Goal: Information Seeking & Learning: Learn about a topic

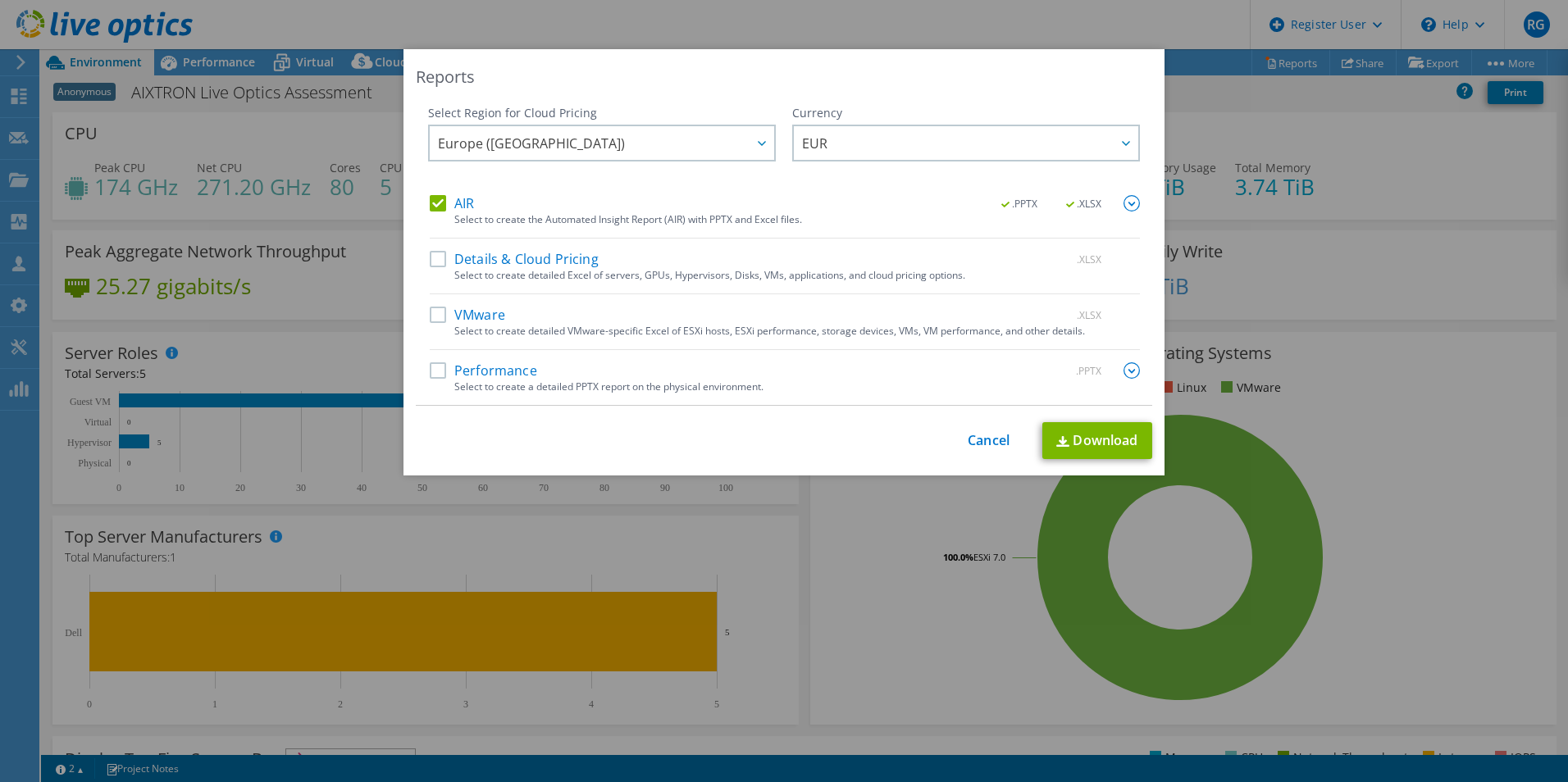
select select "USD"
click at [985, 433] on link "Cancel" at bounding box center [988, 440] width 42 height 15
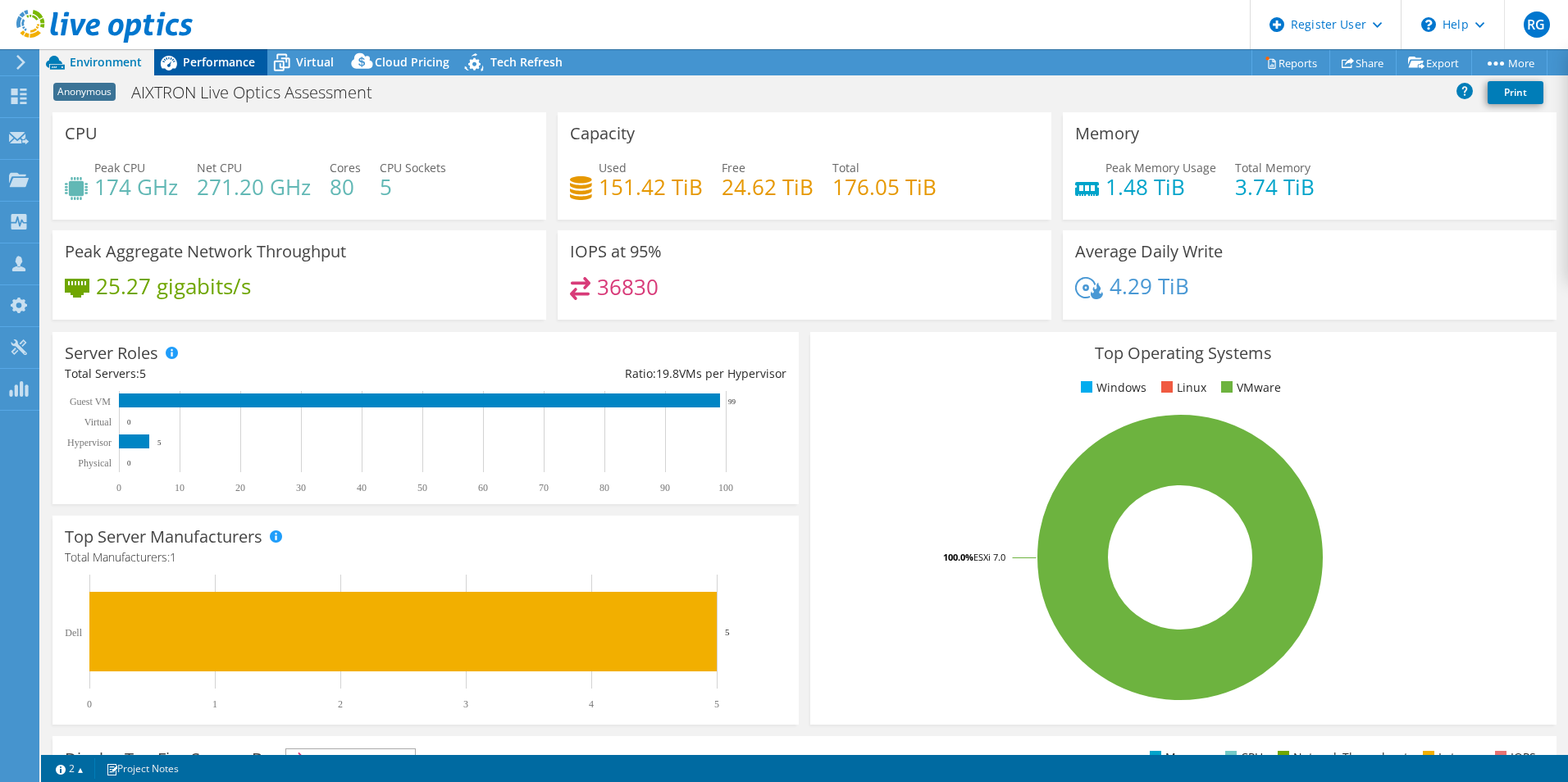
click at [215, 55] on span "Performance" at bounding box center [219, 62] width 72 height 15
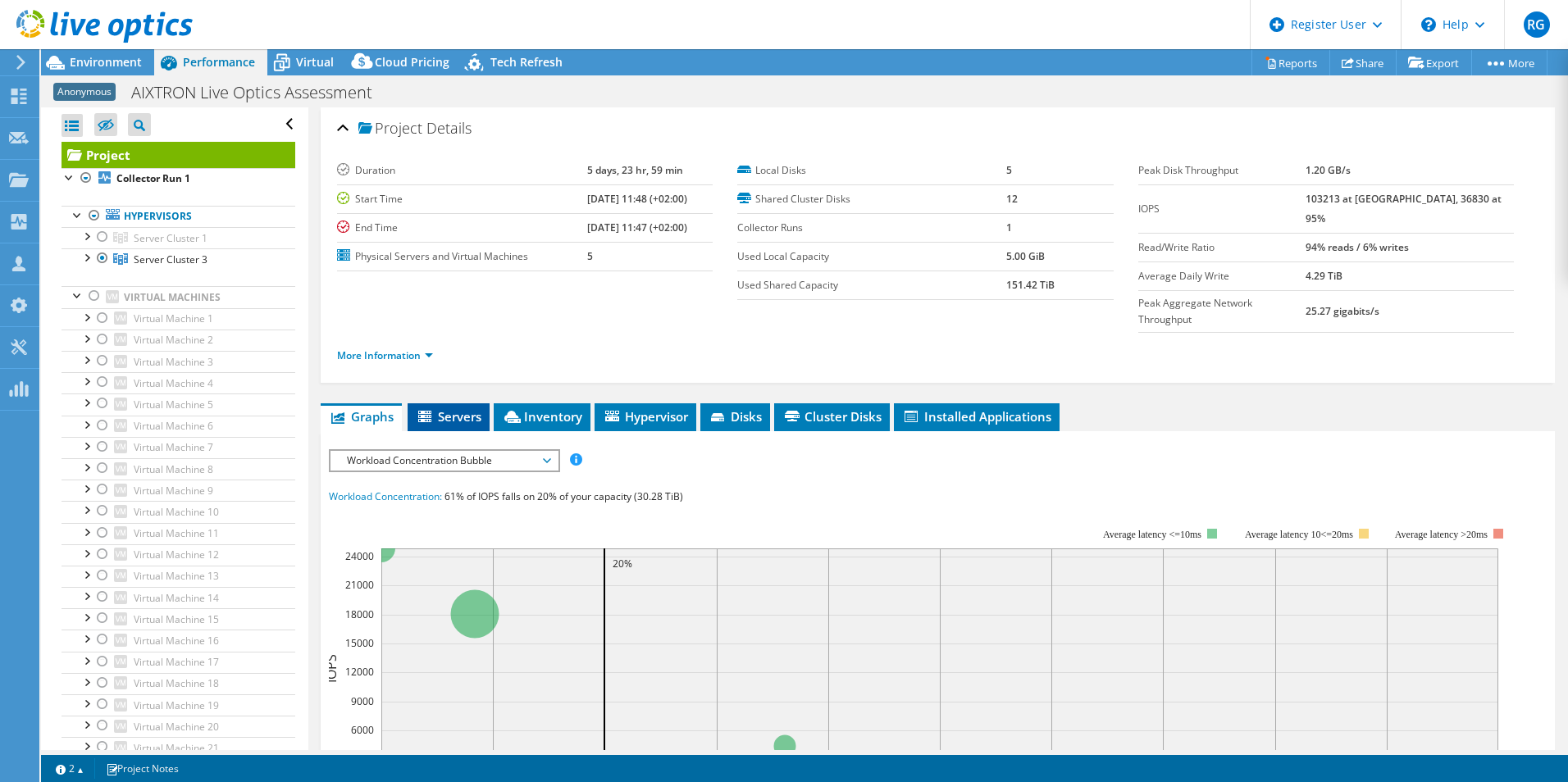
click at [470, 408] on span "Servers" at bounding box center [448, 416] width 65 height 16
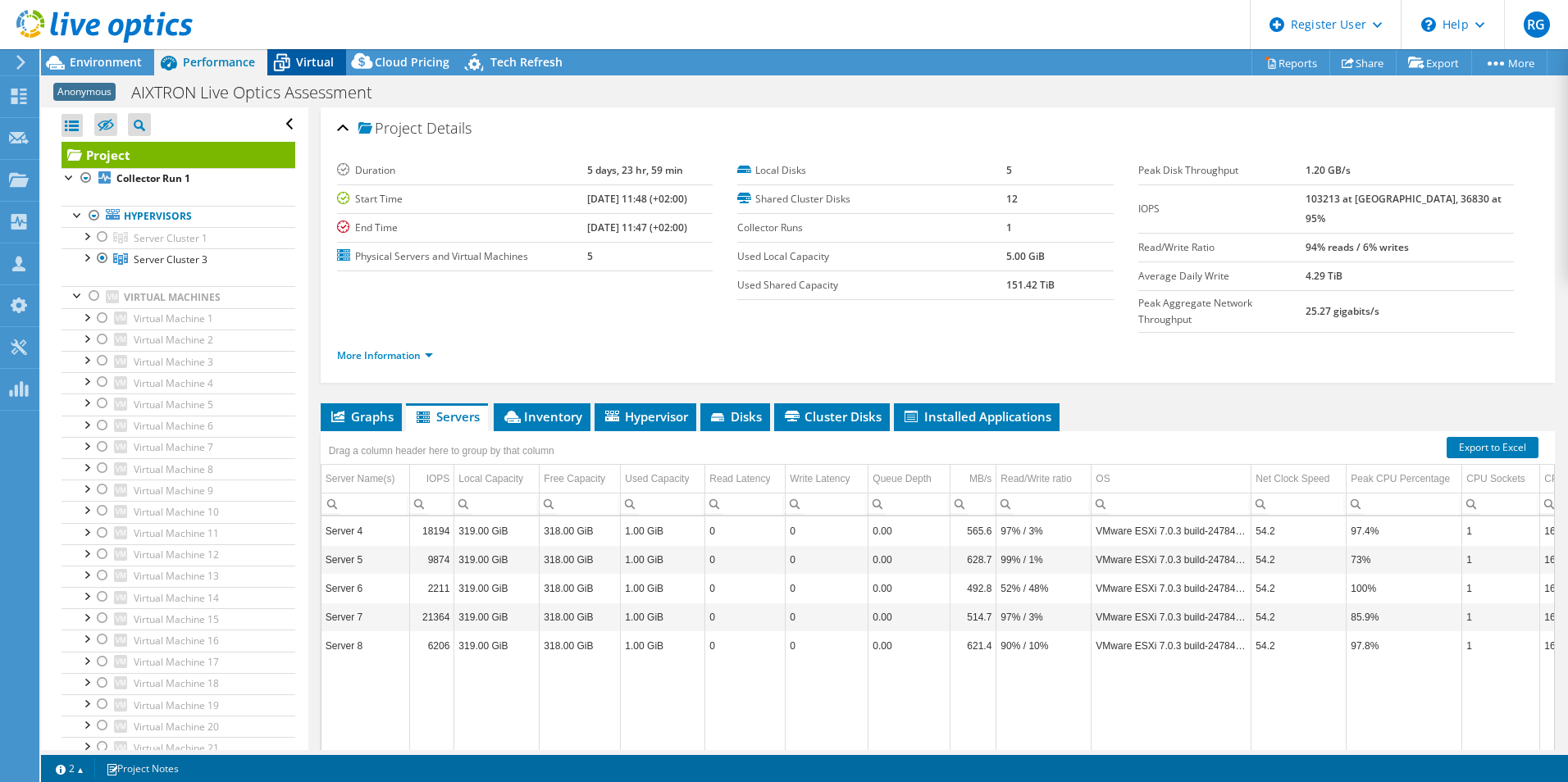
click at [322, 64] on span "Virtual" at bounding box center [315, 62] width 38 height 15
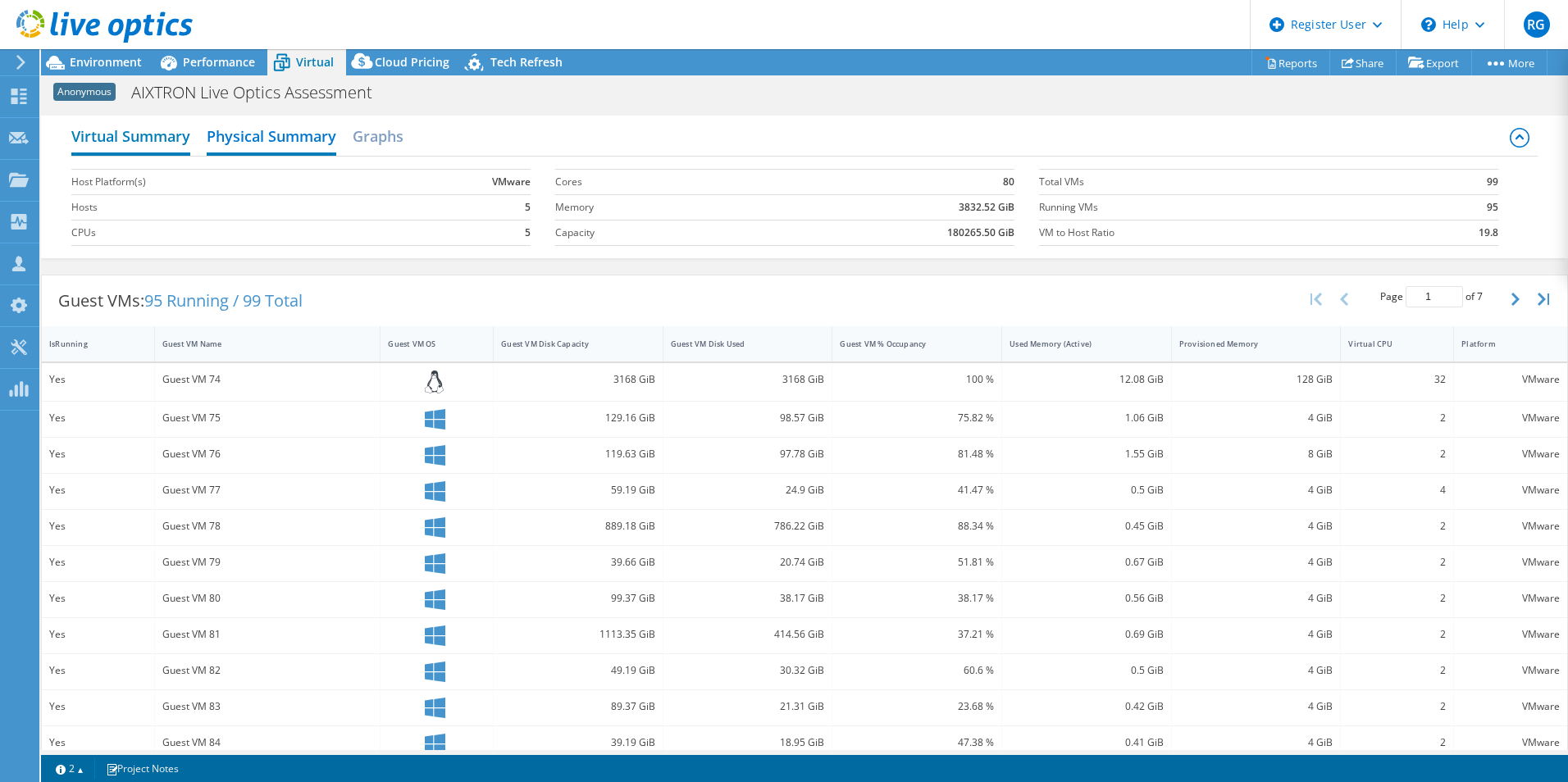
click at [164, 144] on h2 "Virtual Summary" at bounding box center [131, 138] width 119 height 36
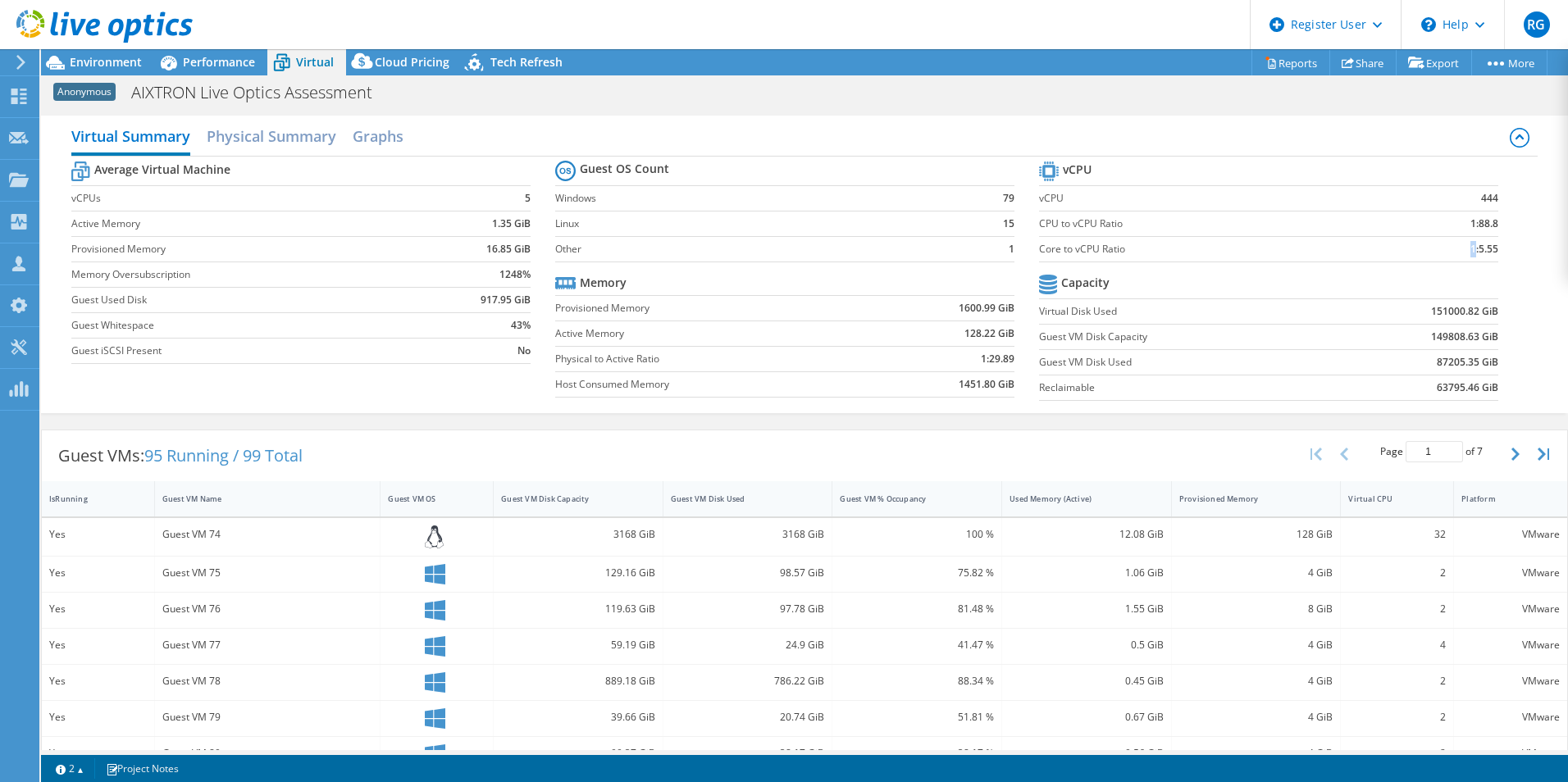
drag, startPoint x: 1455, startPoint y: 249, endPoint x: 1464, endPoint y: 253, distance: 9.8
click at [1464, 253] on td "1:5.55" at bounding box center [1445, 248] width 105 height 25
drag, startPoint x: 1464, startPoint y: 253, endPoint x: 1484, endPoint y: 255, distance: 20.1
click at [1484, 255] on b "1:5.55" at bounding box center [1484, 249] width 28 height 16
drag, startPoint x: 480, startPoint y: 224, endPoint x: 507, endPoint y: 228, distance: 27.3
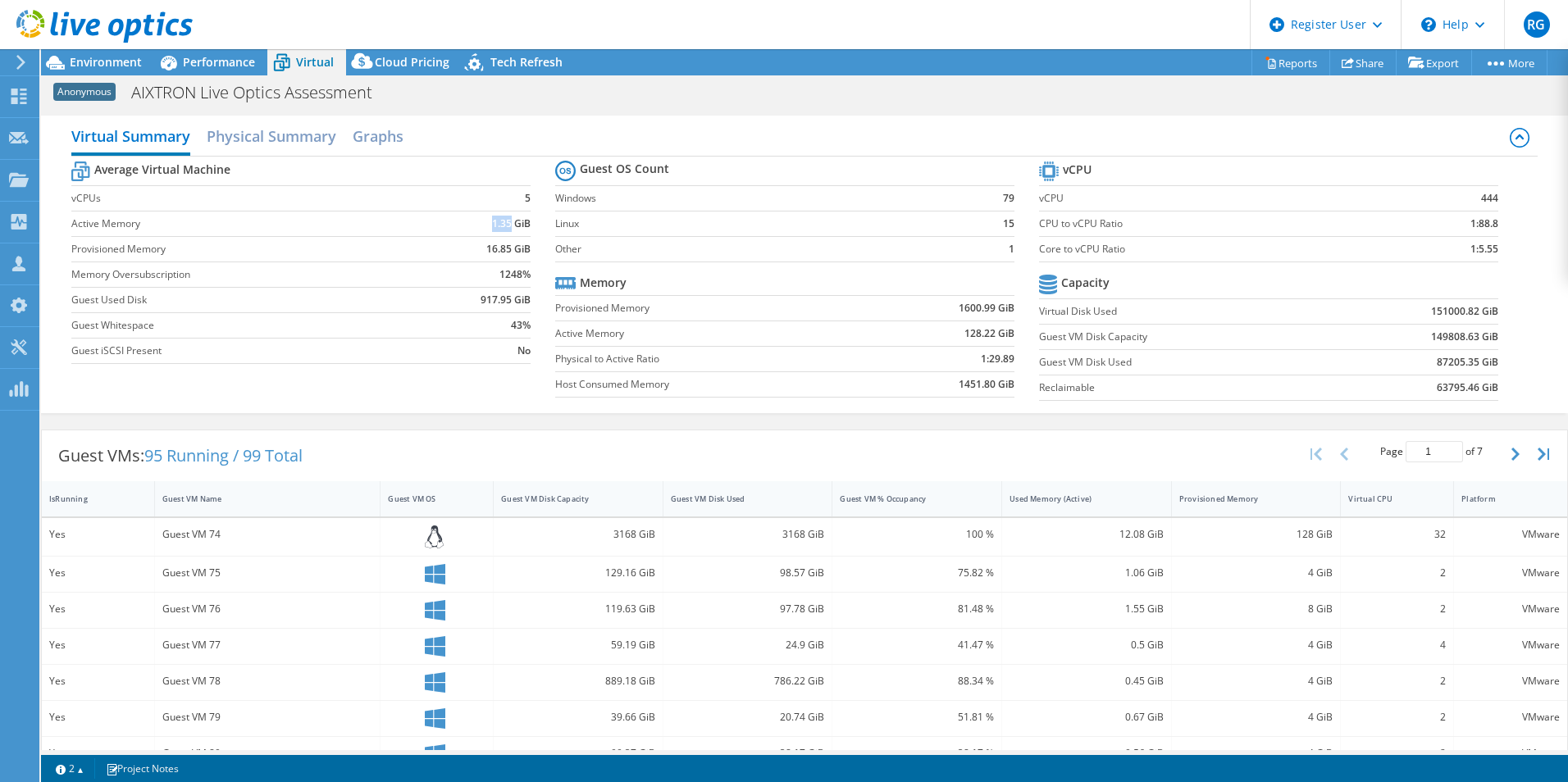
click at [507, 228] on td "1.35 GiB" at bounding box center [476, 223] width 110 height 25
copy b "1.35"
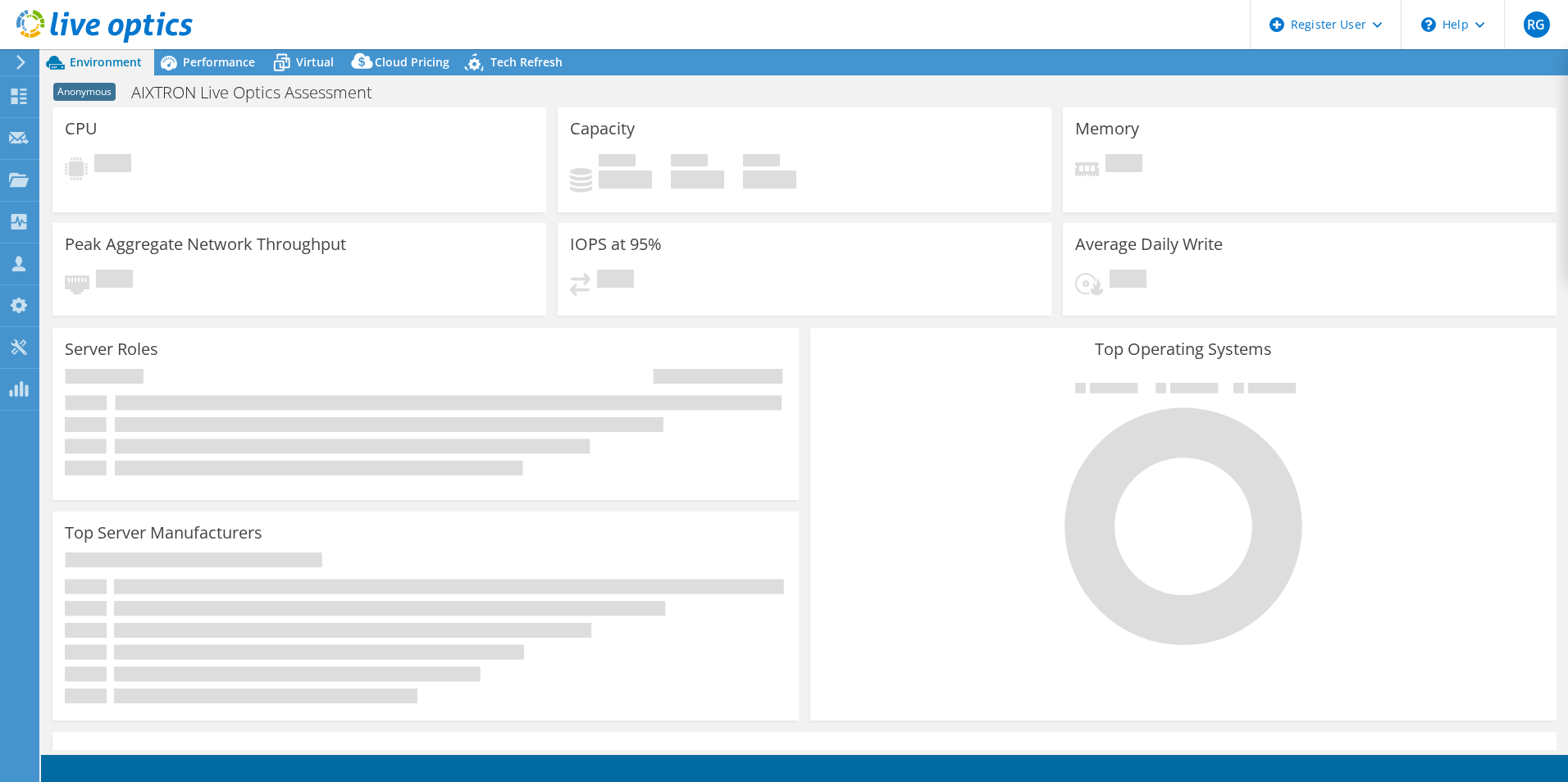
select select "EUFrankfurt"
select select "EUR"
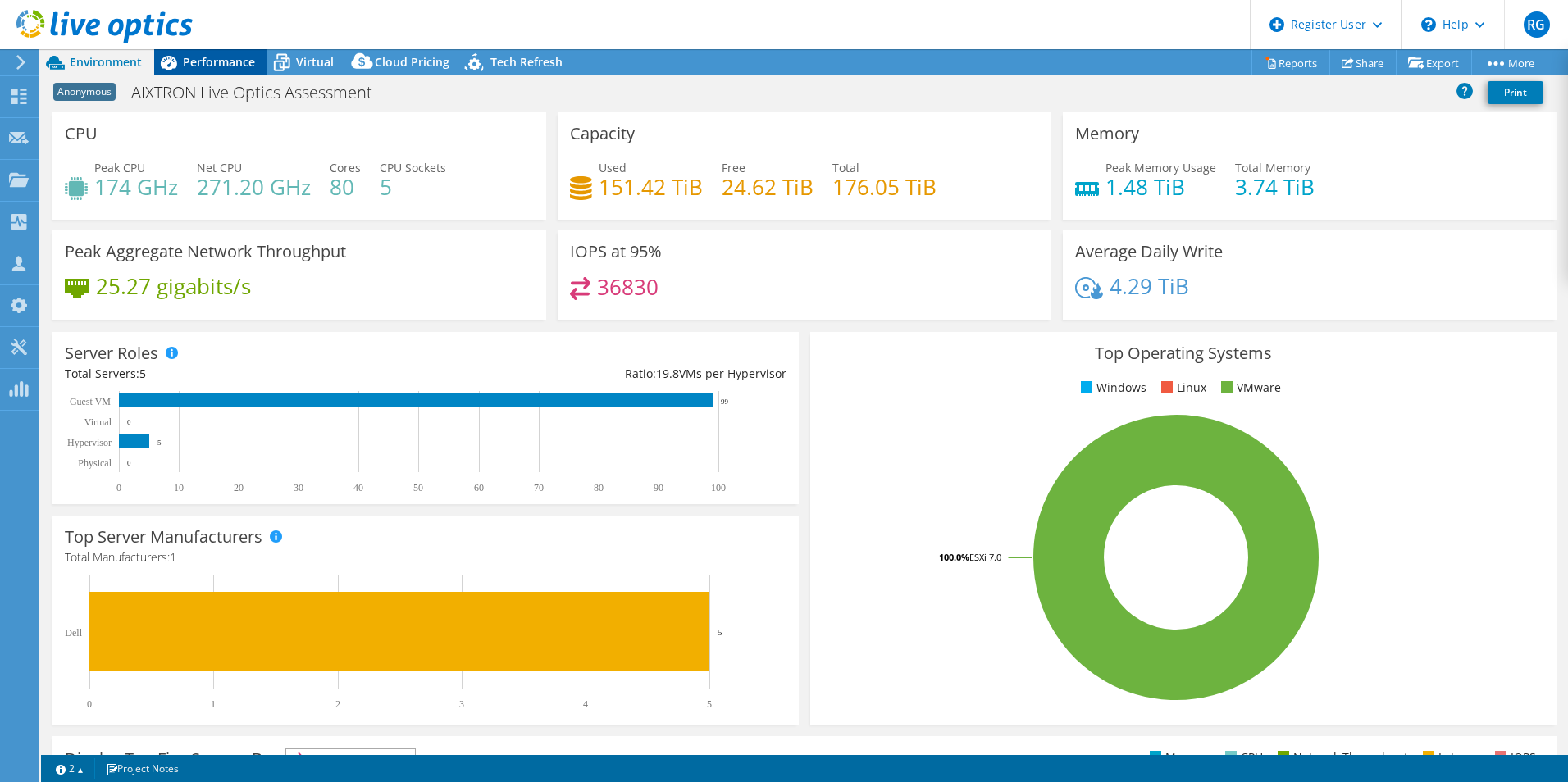
click at [190, 63] on span "Performance" at bounding box center [219, 62] width 72 height 15
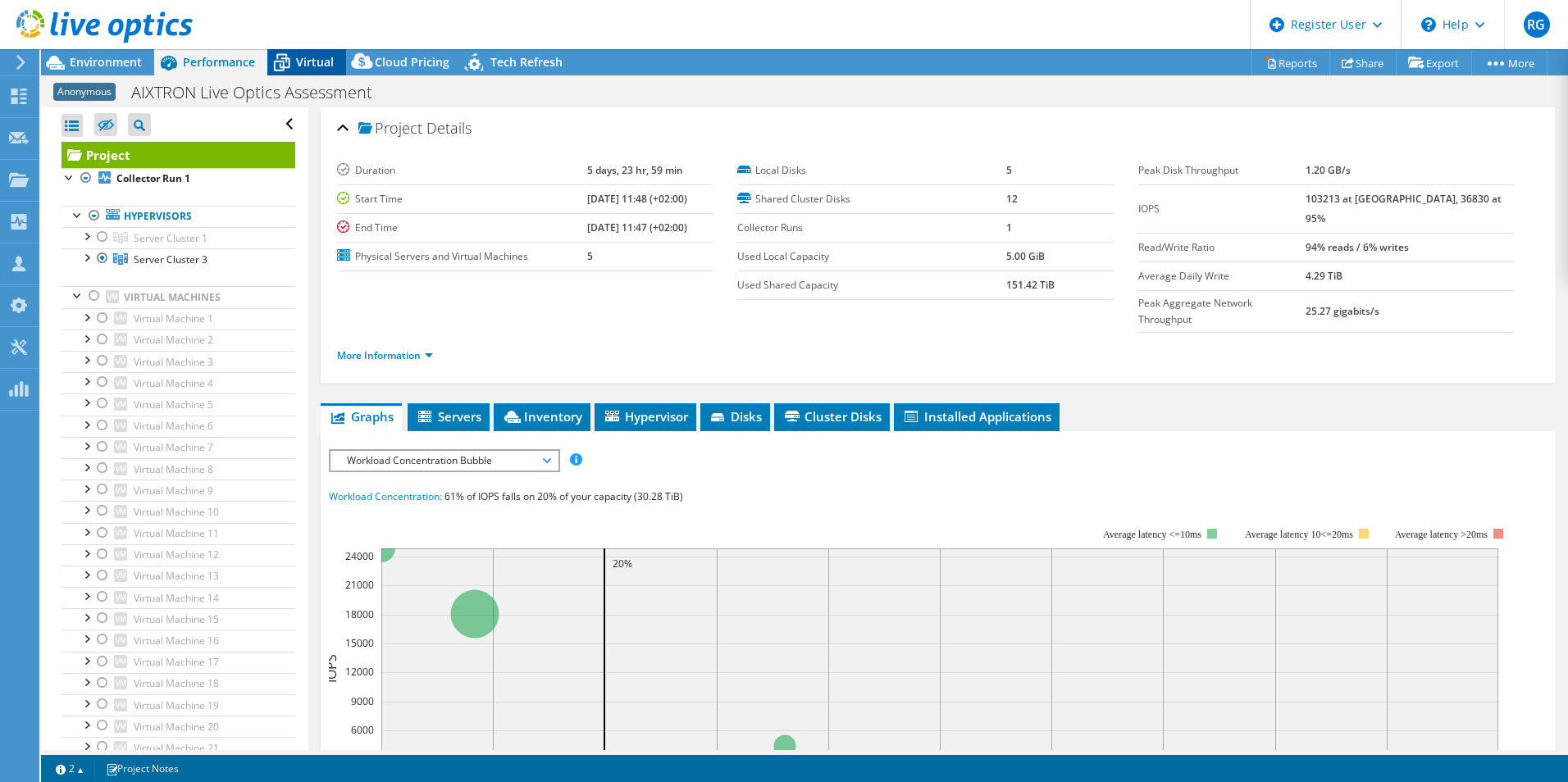
click at [290, 56] on icon at bounding box center [282, 63] width 29 height 29
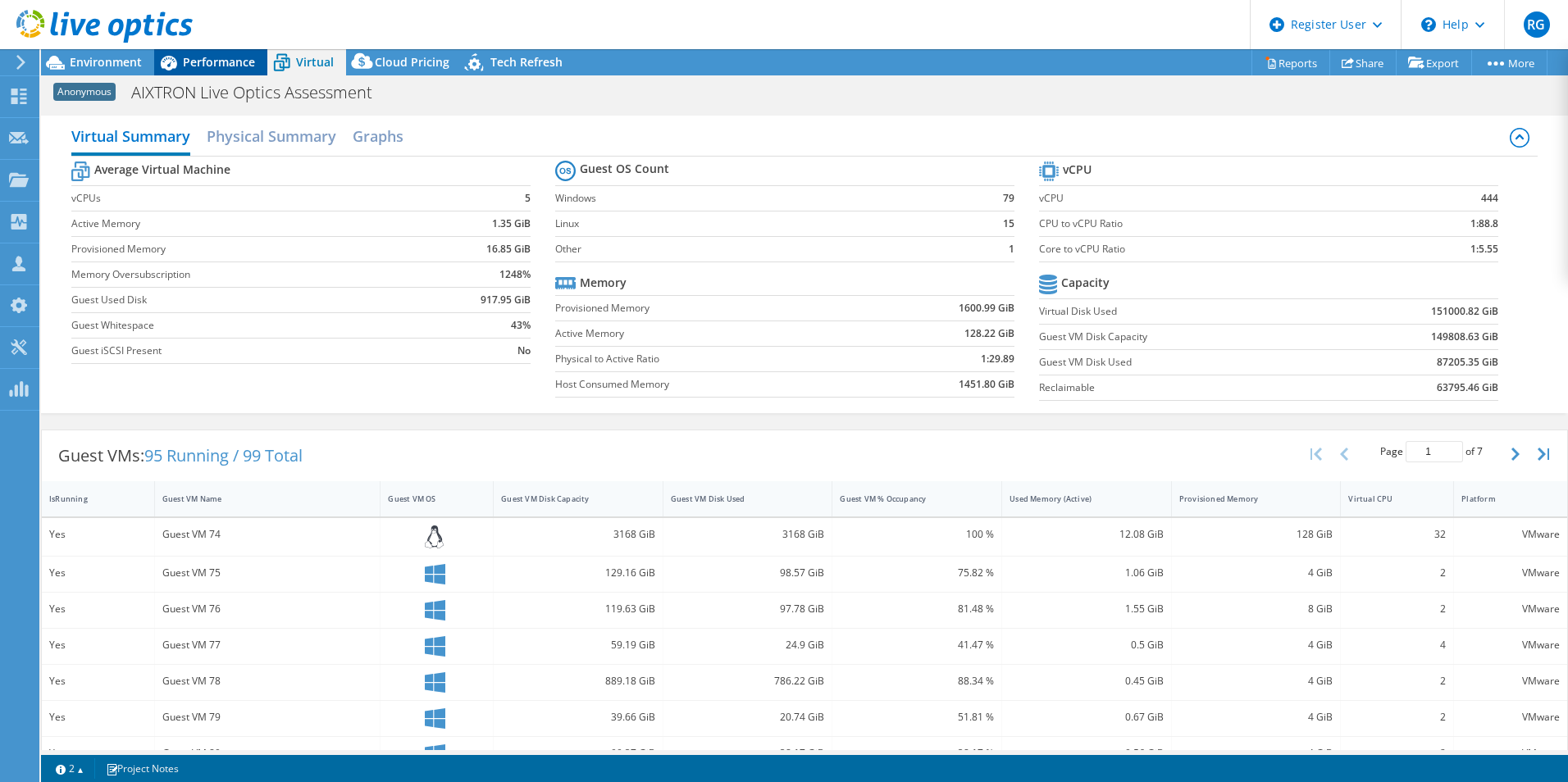
click at [230, 55] on span "Performance" at bounding box center [219, 62] width 72 height 15
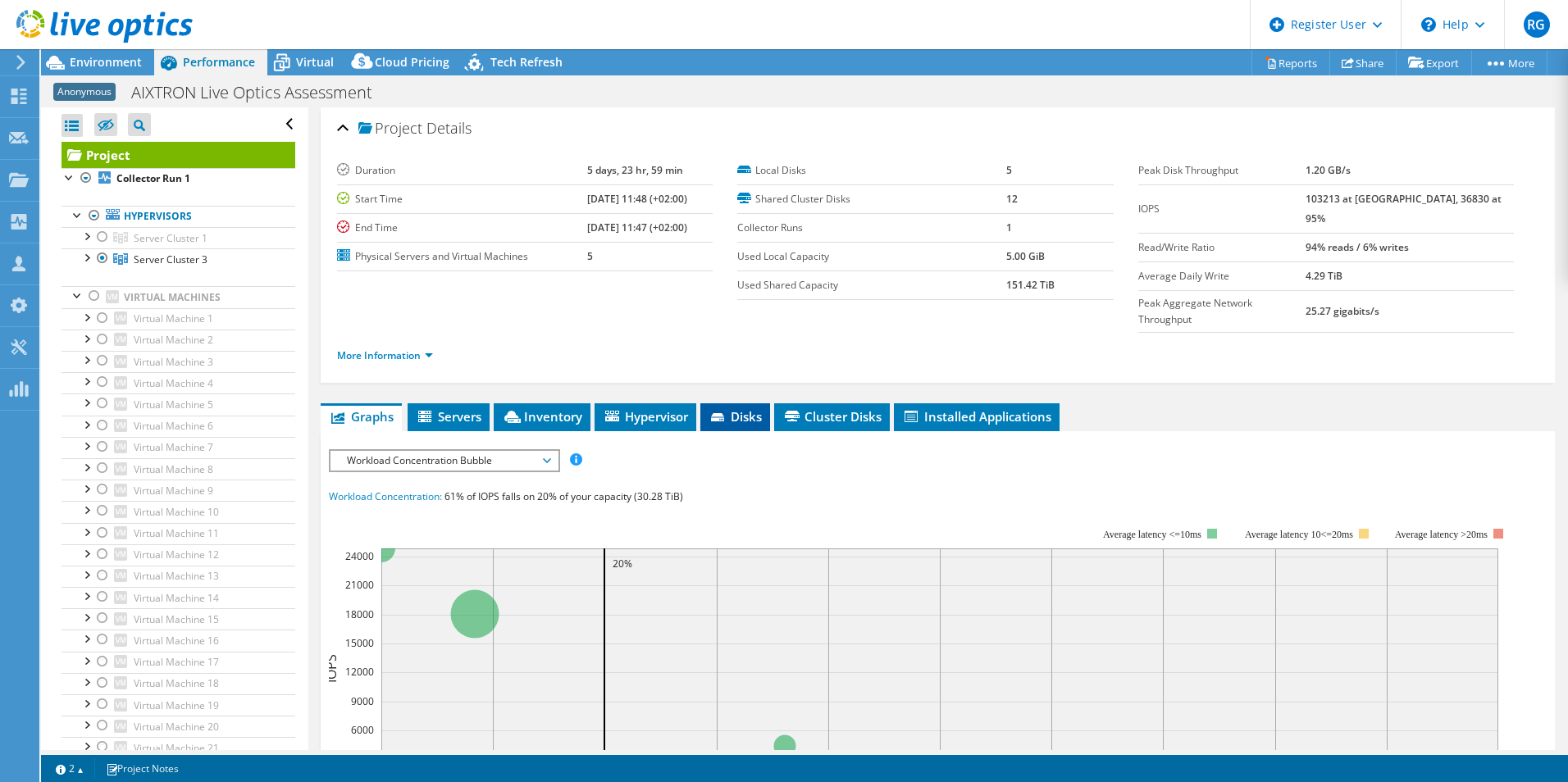
click at [717, 403] on li "Disks" at bounding box center [735, 416] width 70 height 28
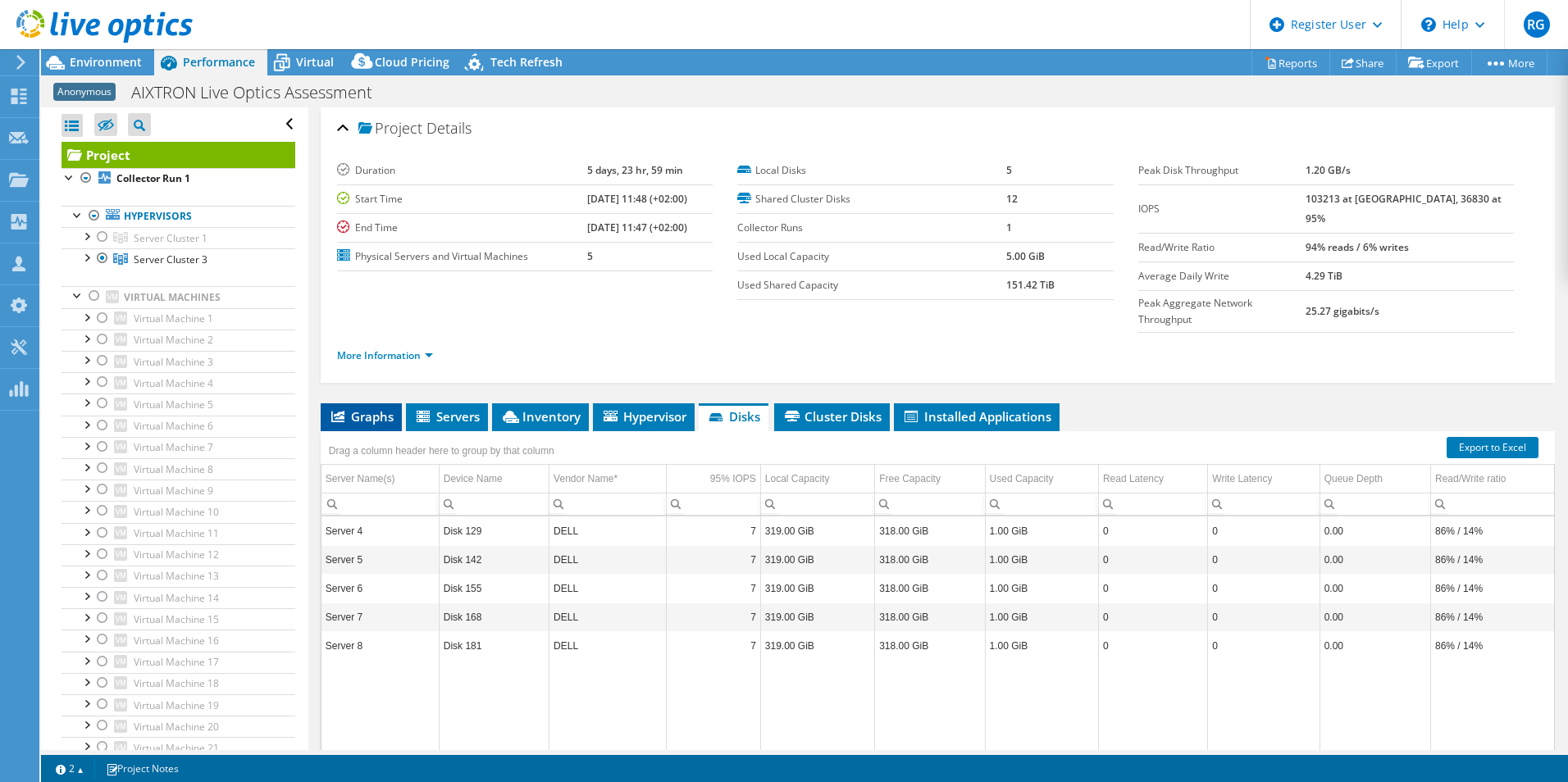
click at [361, 408] on span "Graphs" at bounding box center [361, 416] width 64 height 16
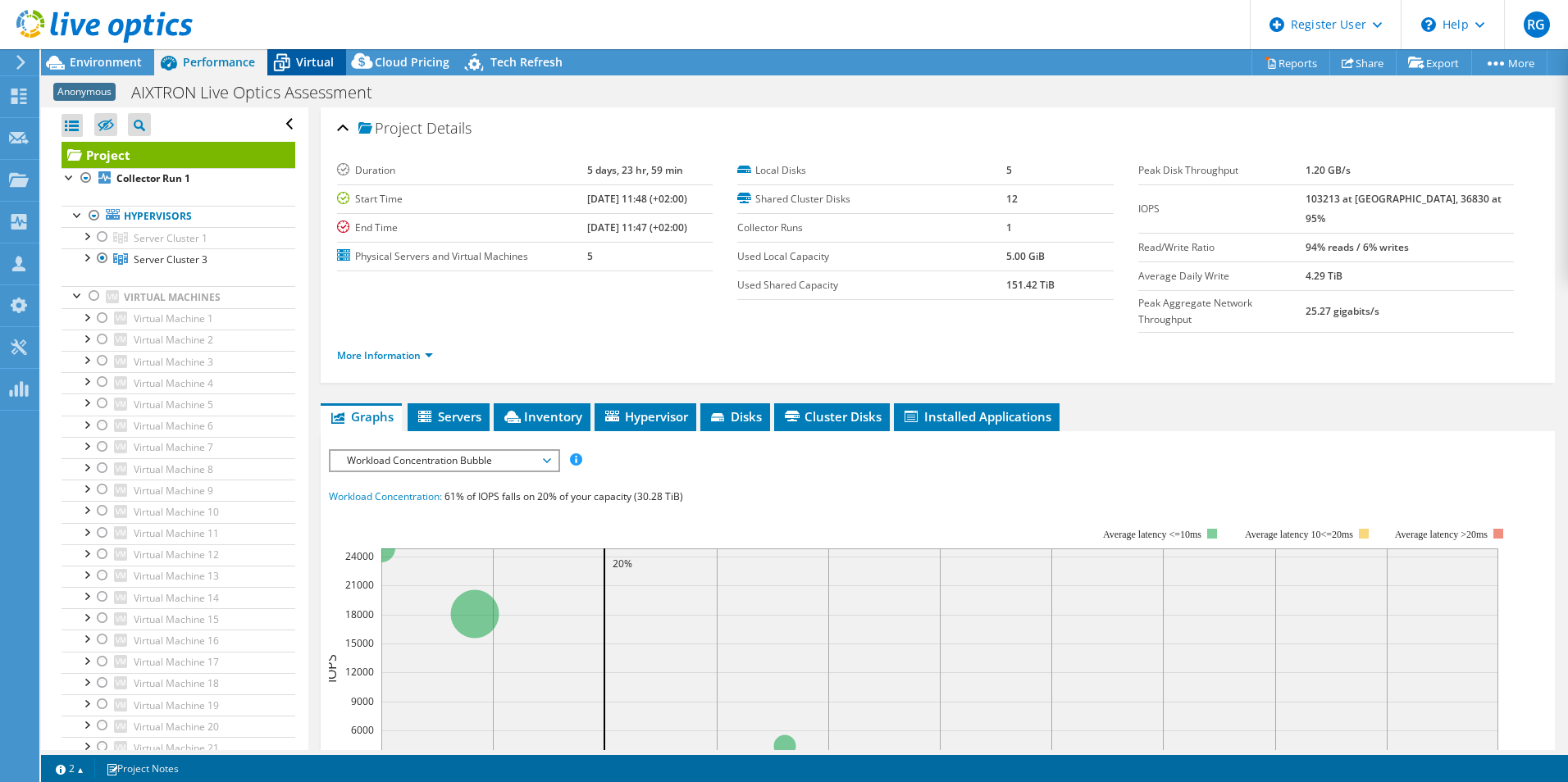
click at [318, 64] on span "Virtual" at bounding box center [315, 62] width 38 height 15
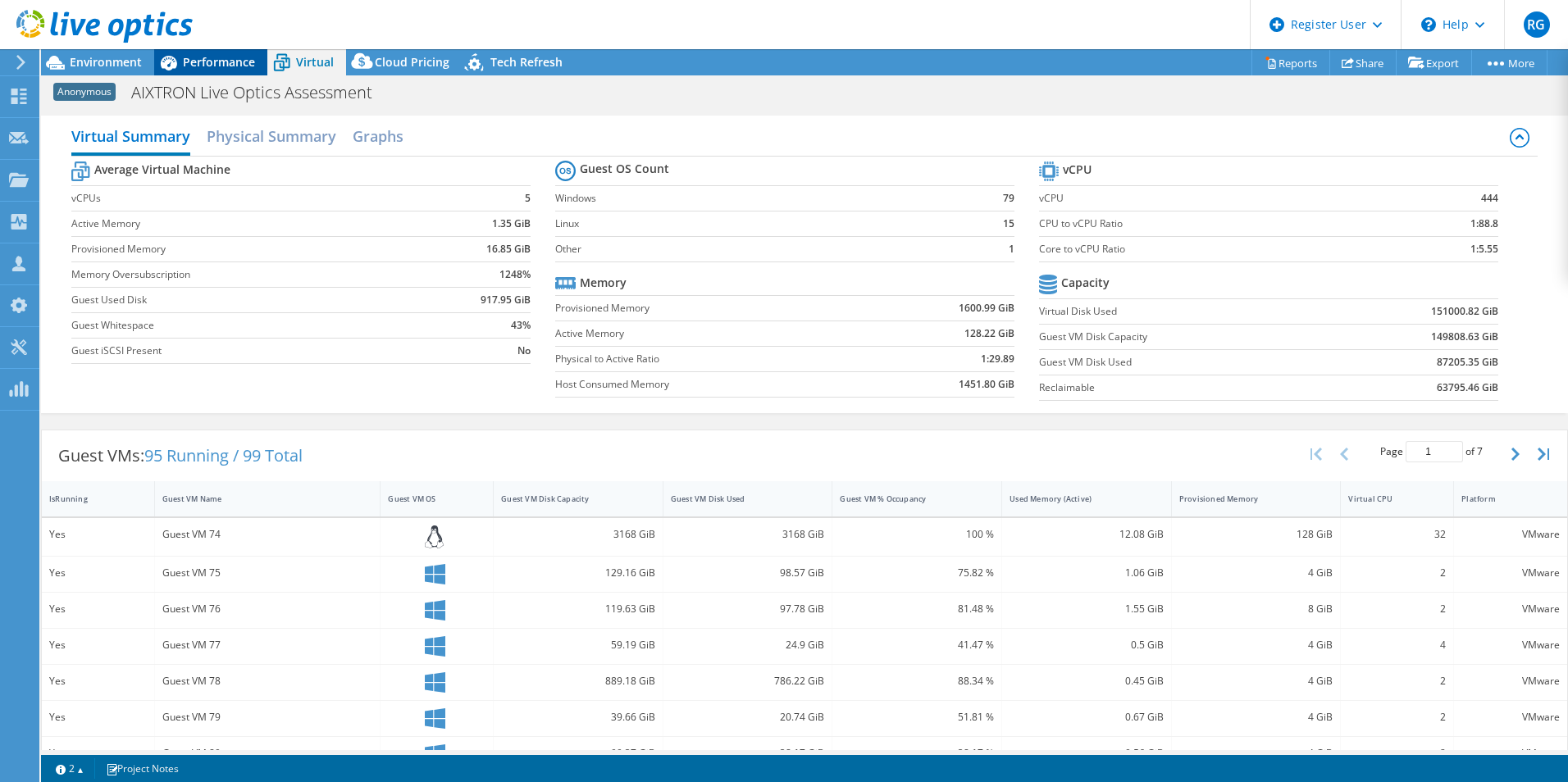
click at [218, 59] on span "Performance" at bounding box center [219, 62] width 72 height 15
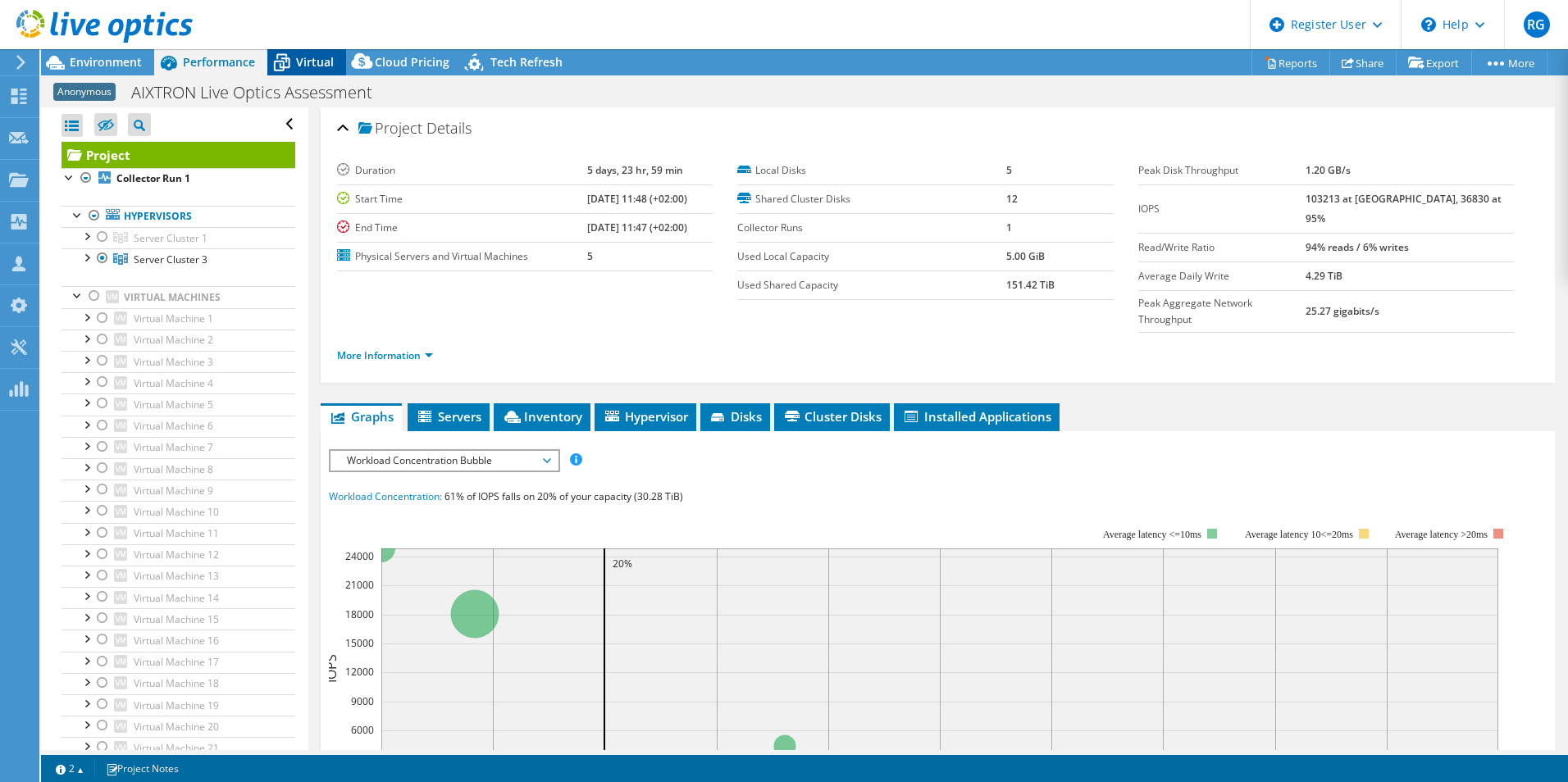
click at [315, 49] on div "Virtual" at bounding box center [307, 62] width 79 height 26
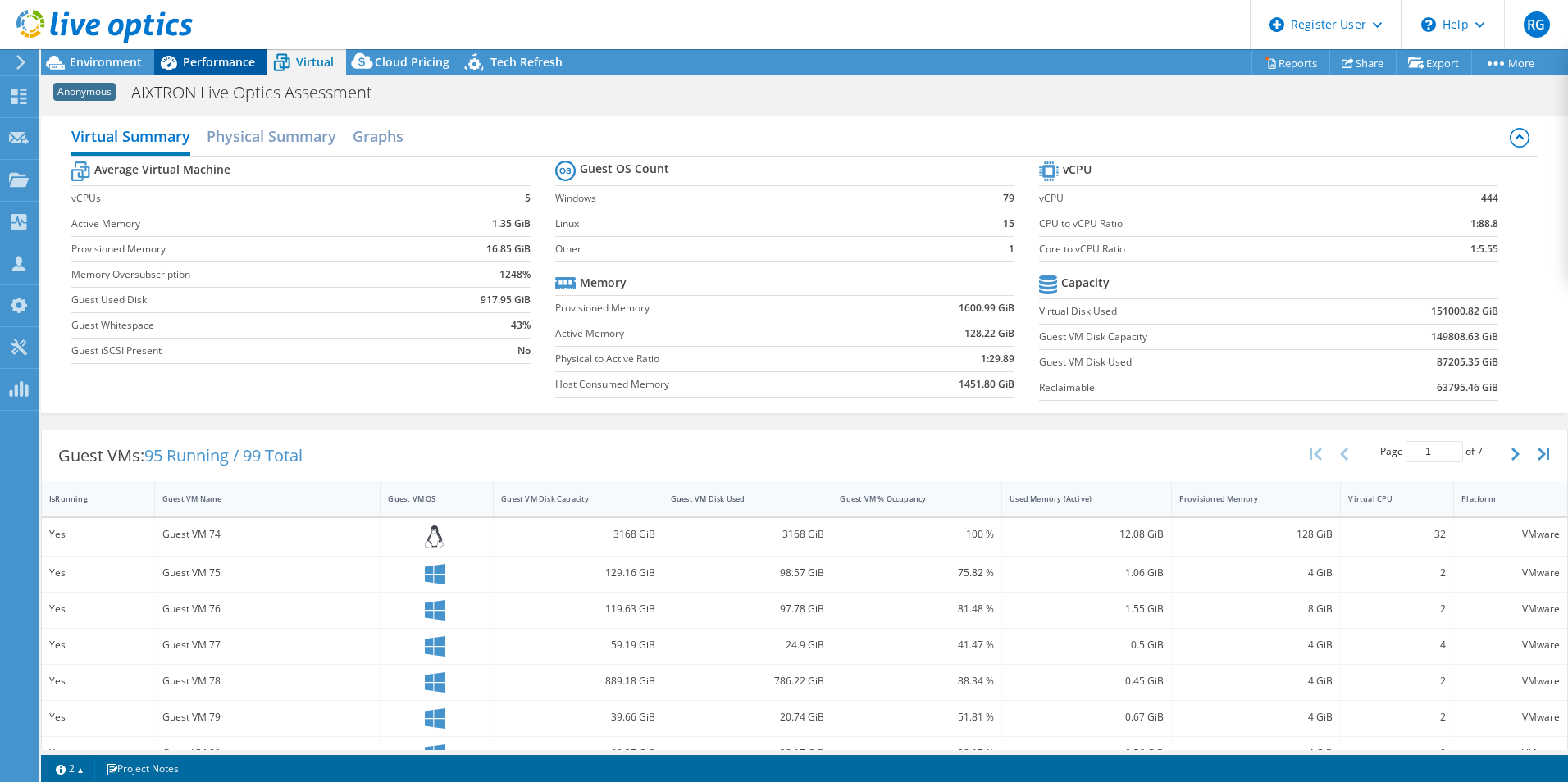
click at [206, 59] on span "Performance" at bounding box center [219, 62] width 72 height 15
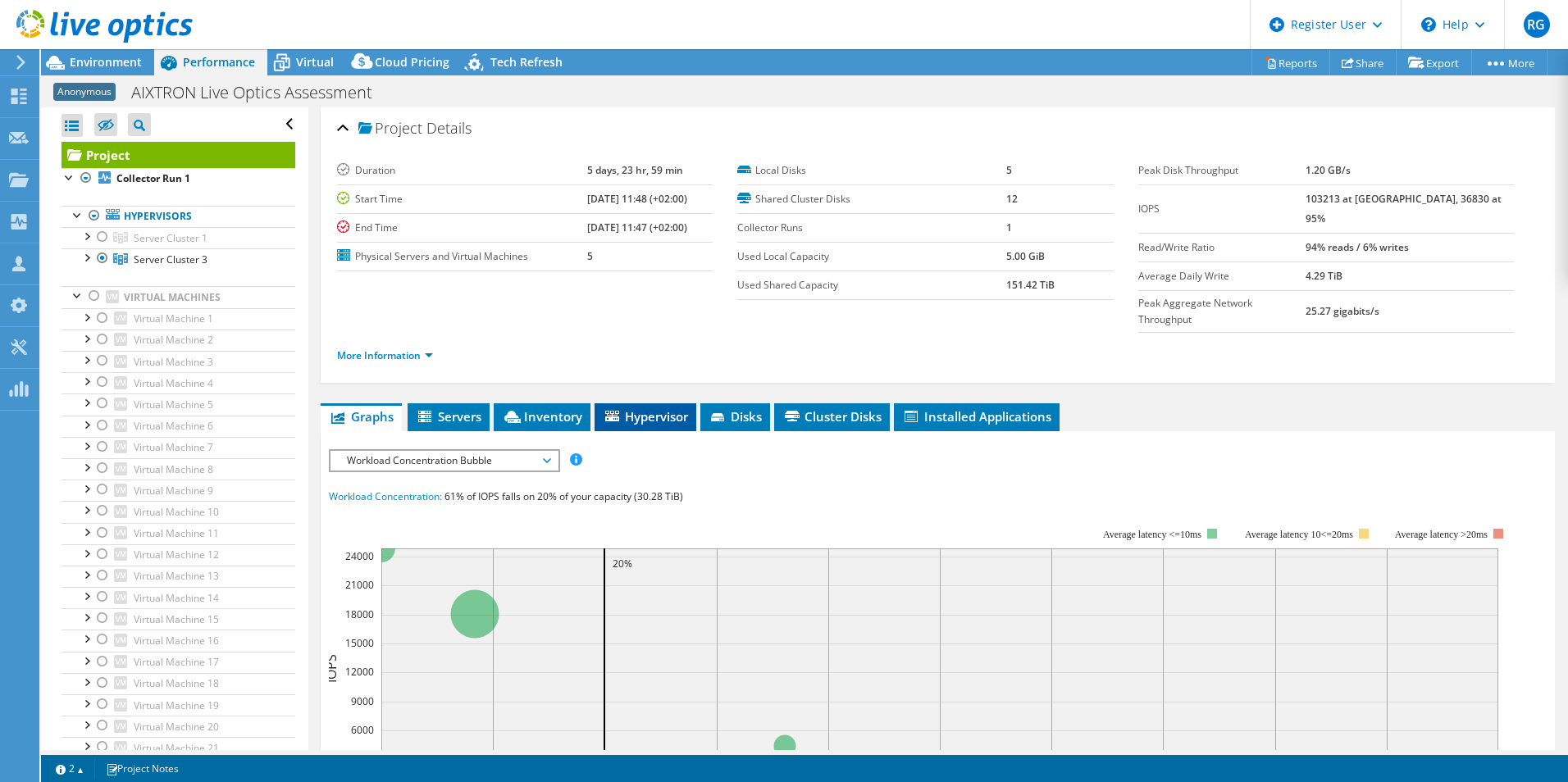
click at [659, 403] on li "Hypervisor" at bounding box center [645, 416] width 102 height 28
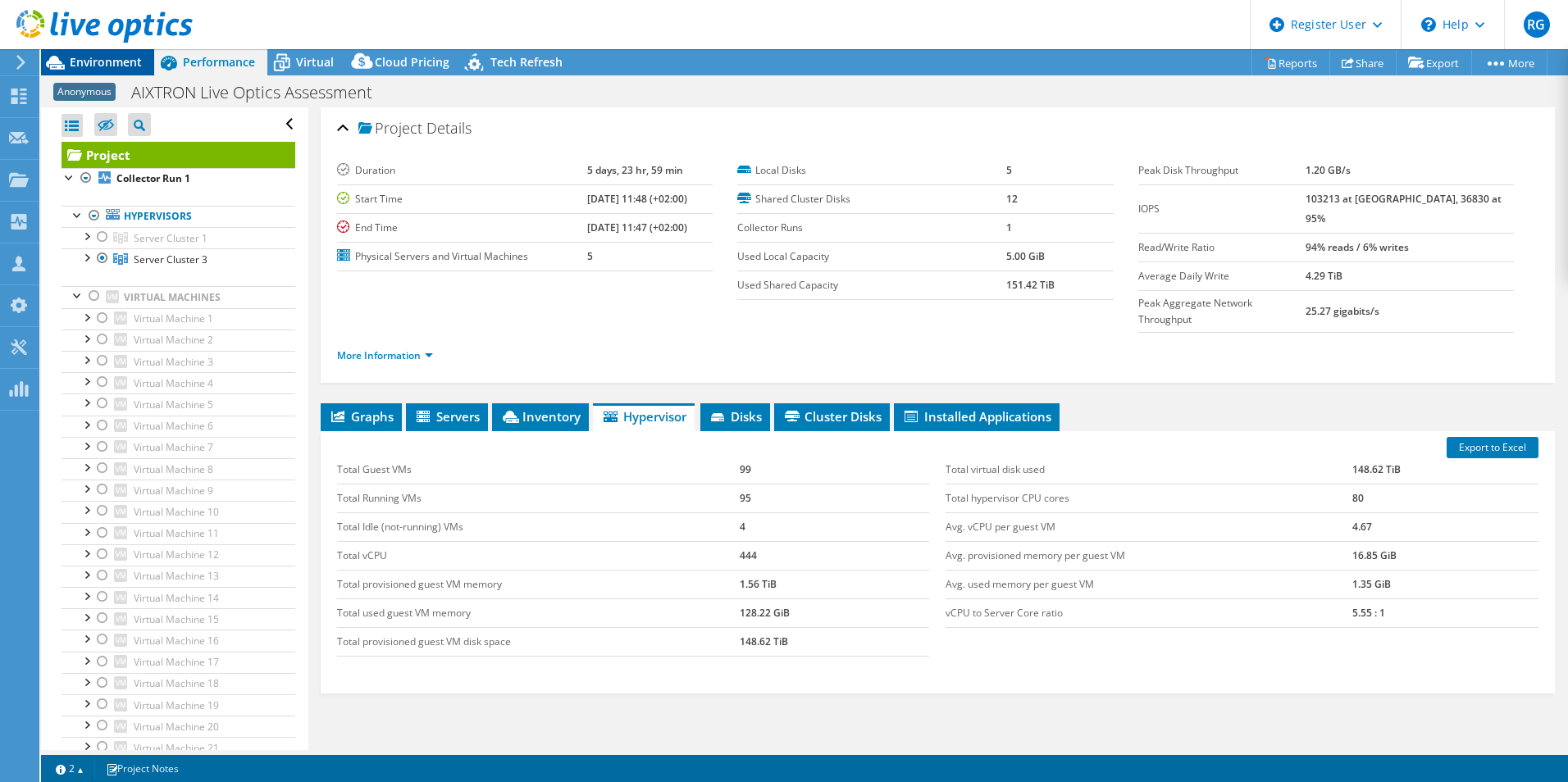
click at [95, 66] on span "Environment" at bounding box center [105, 62] width 72 height 15
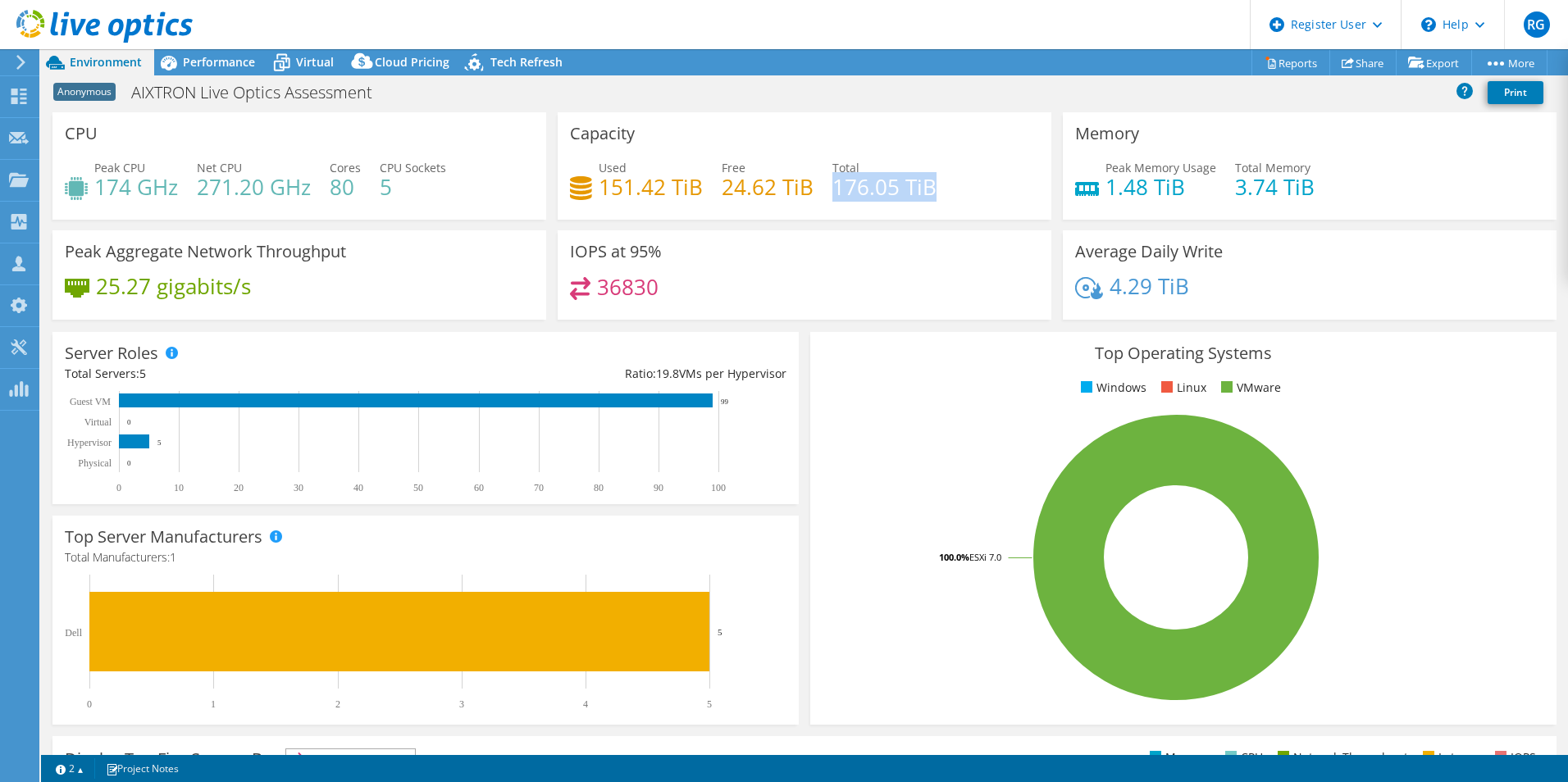
drag, startPoint x: 828, startPoint y: 189, endPoint x: 932, endPoint y: 186, distance: 104.0
click at [932, 186] on div "Used 151.42 TiB Free 24.62 TiB Total 176.05 TiB" at bounding box center [804, 186] width 469 height 54
drag, startPoint x: 932, startPoint y: 186, endPoint x: 728, endPoint y: 189, distance: 204.0
click at [735, 189] on h4 "24.62 TiB" at bounding box center [767, 187] width 92 height 18
drag, startPoint x: 598, startPoint y: 187, endPoint x: 660, endPoint y: 187, distance: 62.0
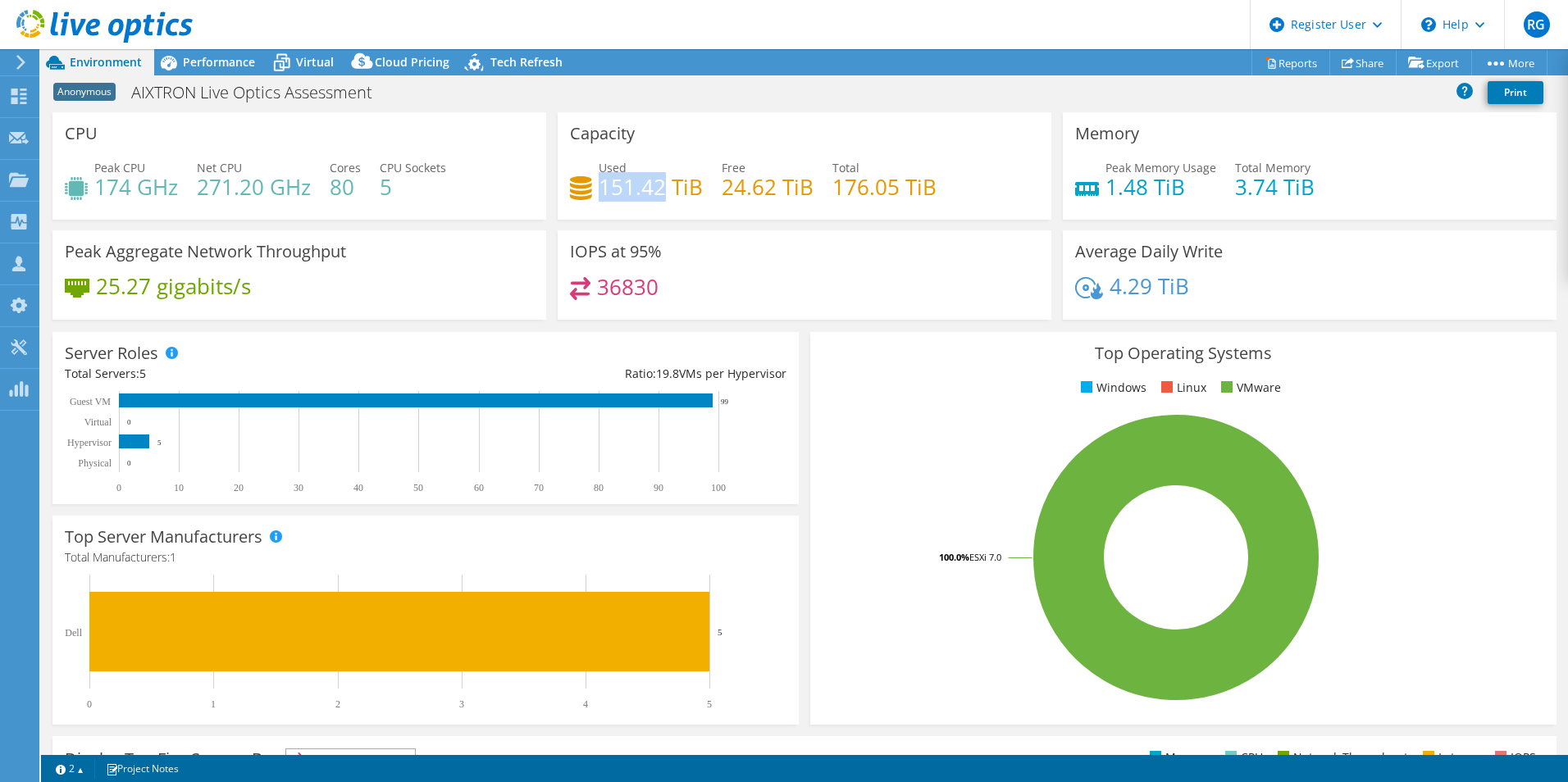
click at [660, 187] on h4 "151.42 TiB" at bounding box center [651, 187] width 104 height 18
click at [721, 181] on h4 "24.62 TiB" at bounding box center [767, 187] width 92 height 18
drag, startPoint x: 717, startPoint y: 186, endPoint x: 808, endPoint y: 188, distance: 91.0
click at [808, 188] on div "Used 151.42 TiB Free 24.62 TiB Total 176.05 TiB" at bounding box center [804, 186] width 469 height 54
drag, startPoint x: 808, startPoint y: 188, endPoint x: 878, endPoint y: 193, distance: 70.2
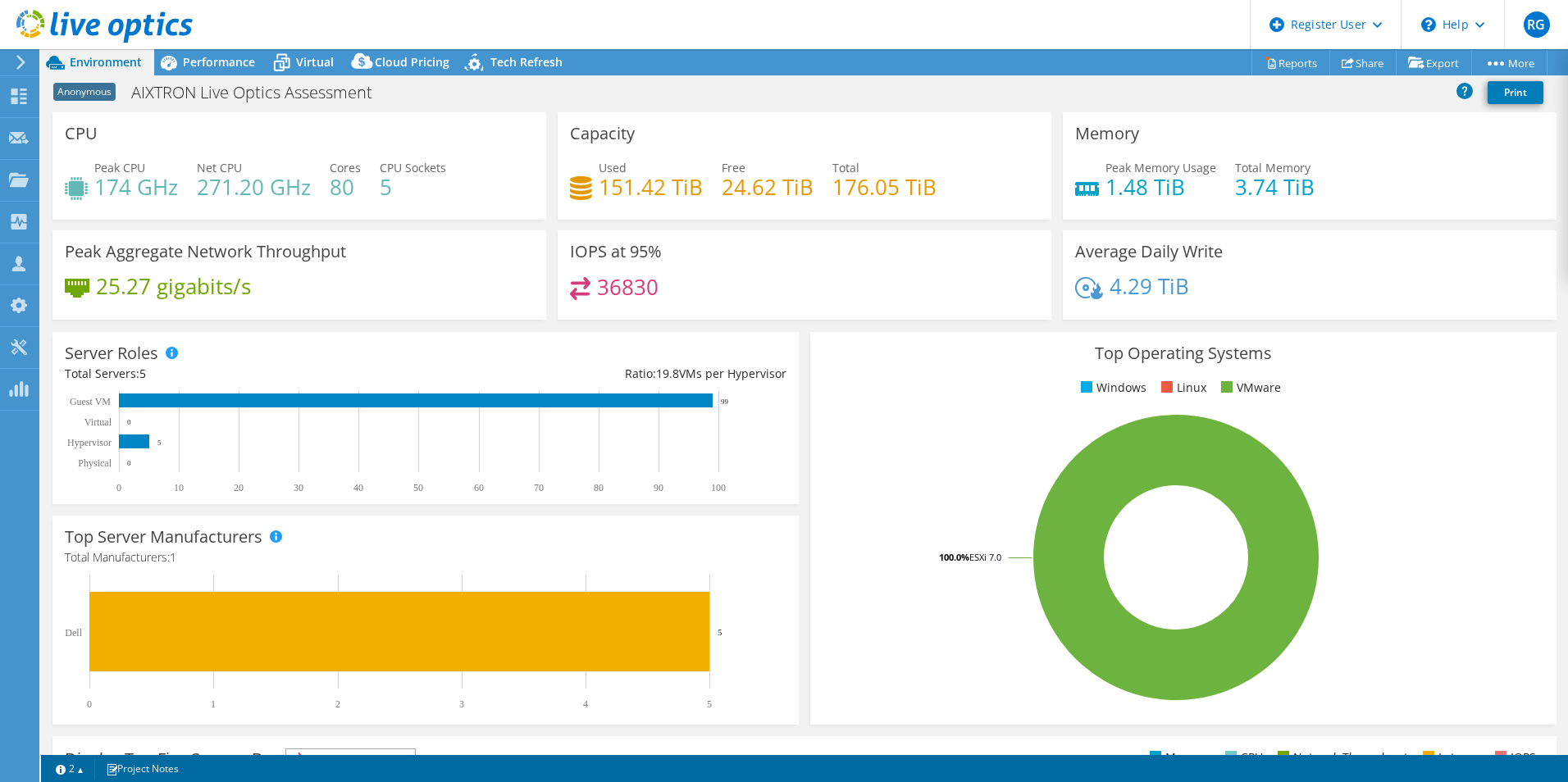
click at [878, 193] on h4 "176.05 TiB" at bounding box center [884, 187] width 104 height 18
drag, startPoint x: 839, startPoint y: 186, endPoint x: 926, endPoint y: 186, distance: 87.0
click at [926, 186] on h4 "176.05 TiB" at bounding box center [884, 187] width 104 height 18
drag, startPoint x: 923, startPoint y: 186, endPoint x: 728, endPoint y: 172, distance: 195.5
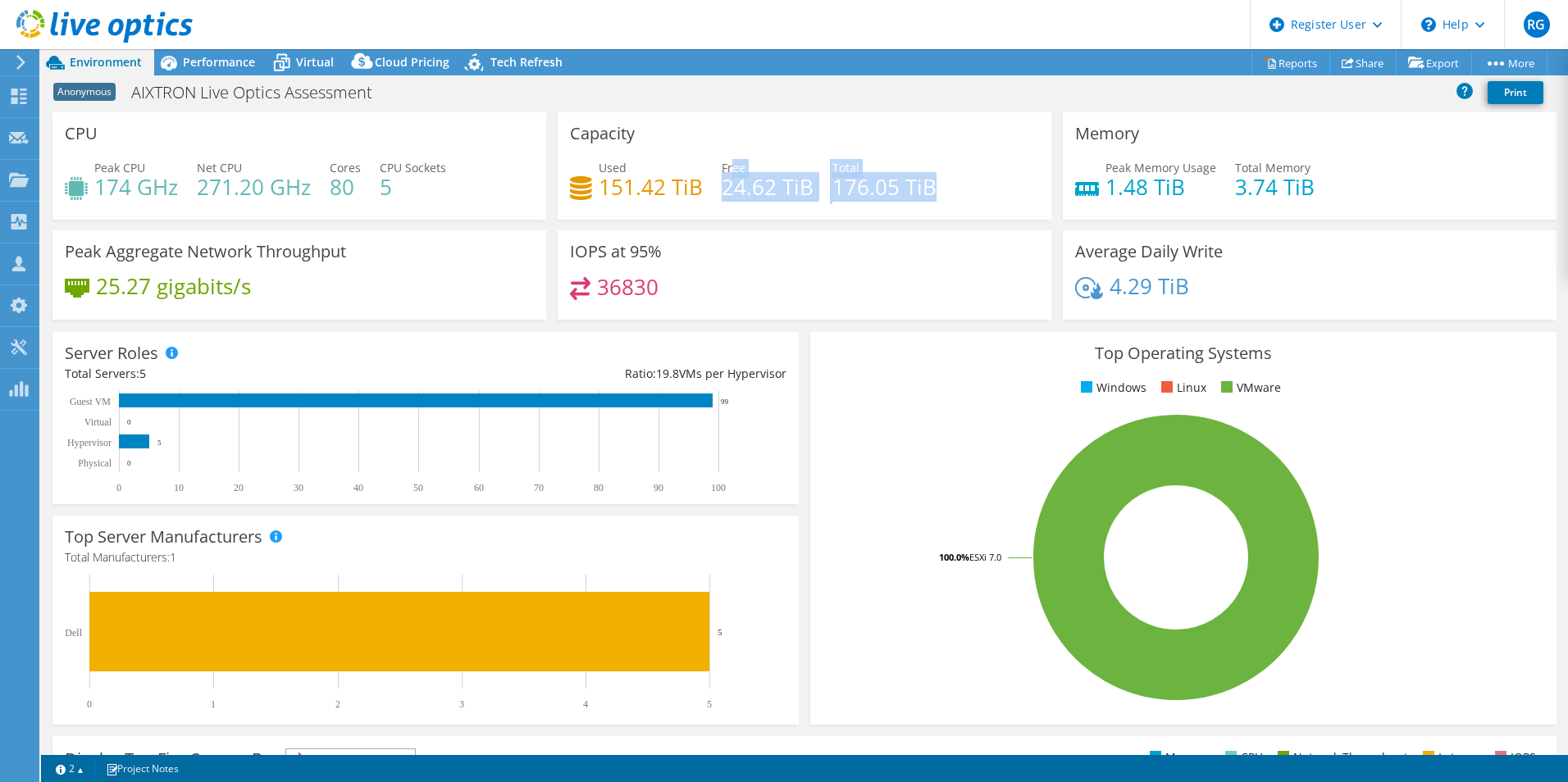
click at [728, 172] on div "Used 151.42 TiB Free 24.62 TiB Total 176.05 TiB" at bounding box center [804, 186] width 469 height 54
drag, startPoint x: 728, startPoint y: 172, endPoint x: 680, endPoint y: 184, distance: 49.5
click at [678, 181] on h4 "151.42 TiB" at bounding box center [651, 187] width 104 height 18
drag, startPoint x: 688, startPoint y: 185, endPoint x: 602, endPoint y: 185, distance: 86.0
click at [602, 185] on h4 "151.42 TiB" at bounding box center [651, 187] width 104 height 18
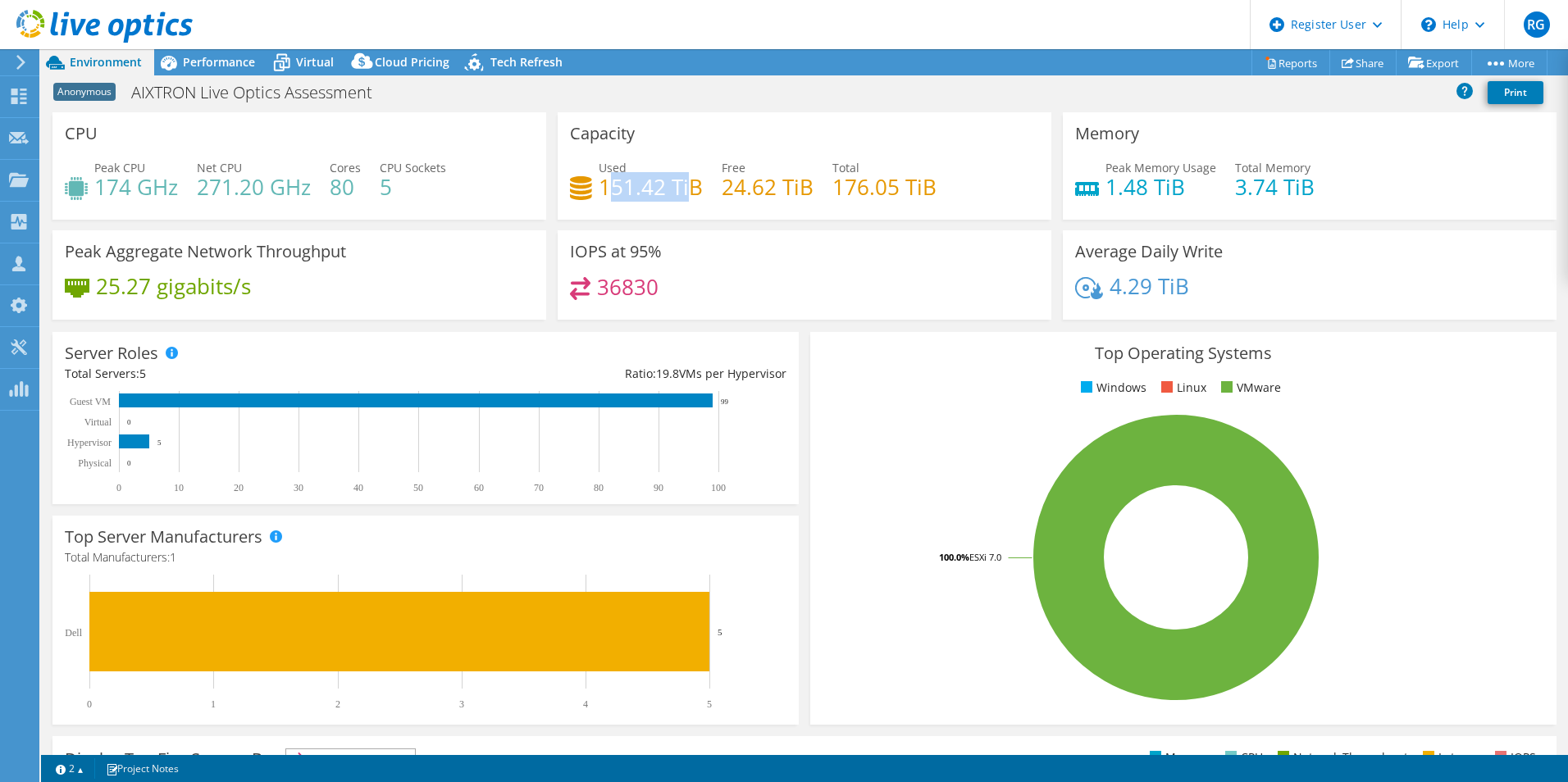
click at [602, 185] on h4 "151.42 TiB" at bounding box center [651, 187] width 104 height 18
drag, startPoint x: 620, startPoint y: 188, endPoint x: 696, endPoint y: 188, distance: 76.0
click at [696, 188] on h4 "151.42 TiB" at bounding box center [651, 187] width 104 height 18
click at [739, 178] on h4 "24.62 TiB" at bounding box center [767, 187] width 92 height 18
drag, startPoint x: 712, startPoint y: 182, endPoint x: 919, endPoint y: 189, distance: 207.1
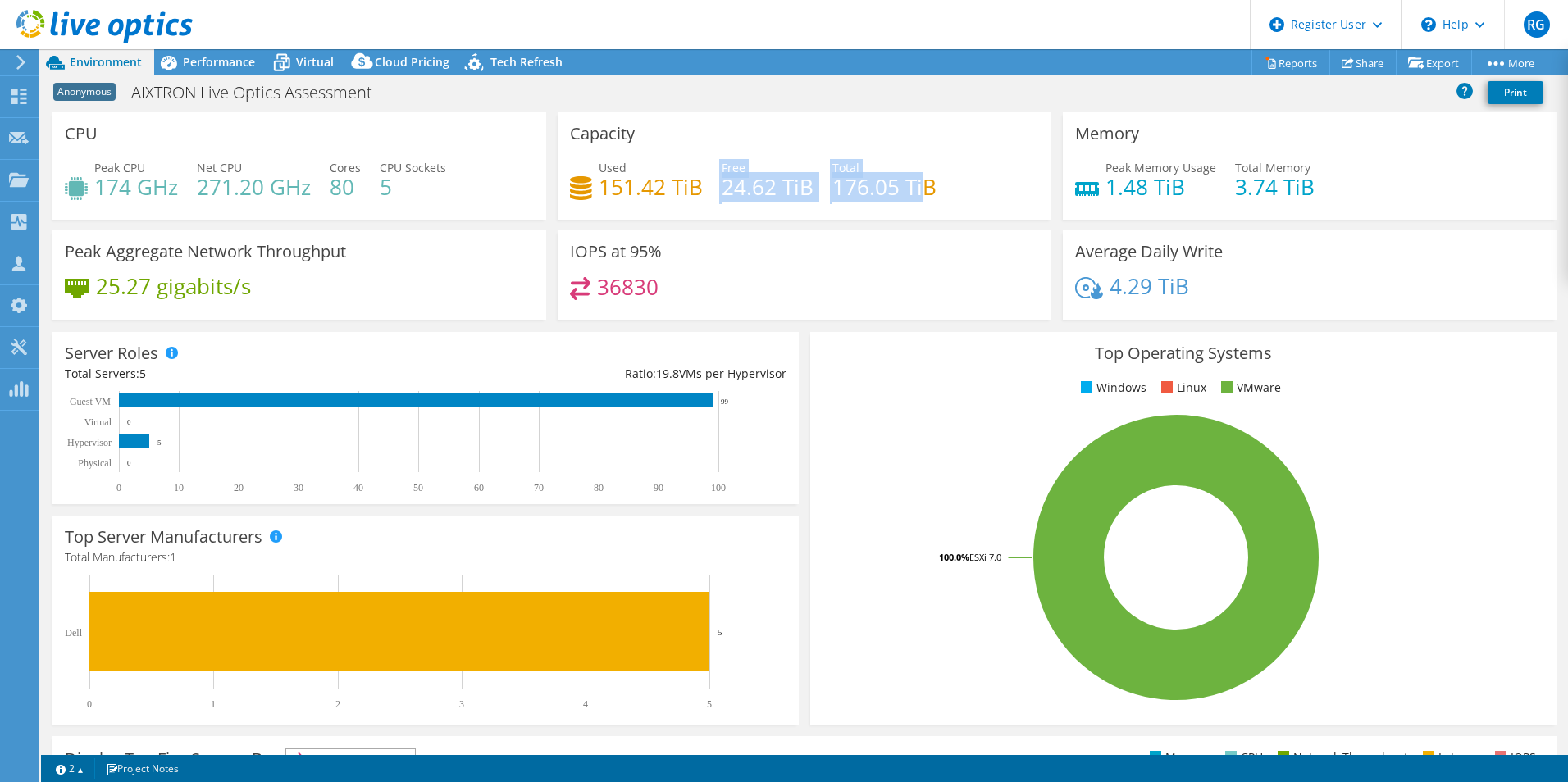
click at [919, 189] on div "Used 151.42 TiB Free 24.62 TiB Total 176.05 TiB" at bounding box center [804, 186] width 469 height 54
drag, startPoint x: 919, startPoint y: 189, endPoint x: 805, endPoint y: 183, distance: 114.2
click at [805, 183] on h4 "24.62 TiB" at bounding box center [767, 187] width 92 height 18
drag, startPoint x: 695, startPoint y: 182, endPoint x: 595, endPoint y: 177, distance: 100.1
click at [599, 178] on h4 "151.42 TiB" at bounding box center [651, 187] width 104 height 18
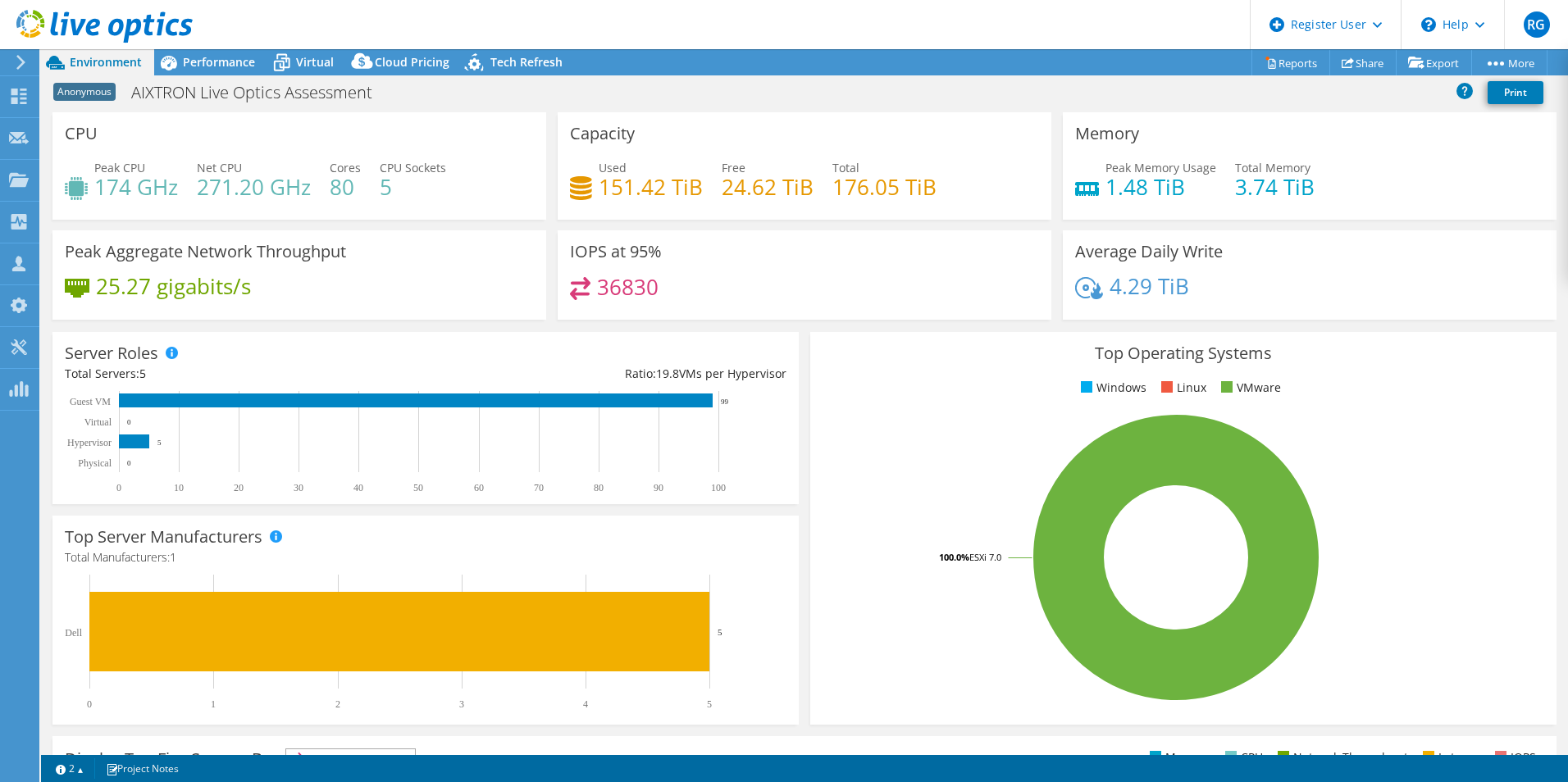
click at [975, 164] on div "Used 151.42 TiB Free 24.62 TiB Total 176.05 TiB" at bounding box center [804, 186] width 469 height 54
click at [288, 55] on icon at bounding box center [282, 63] width 29 height 29
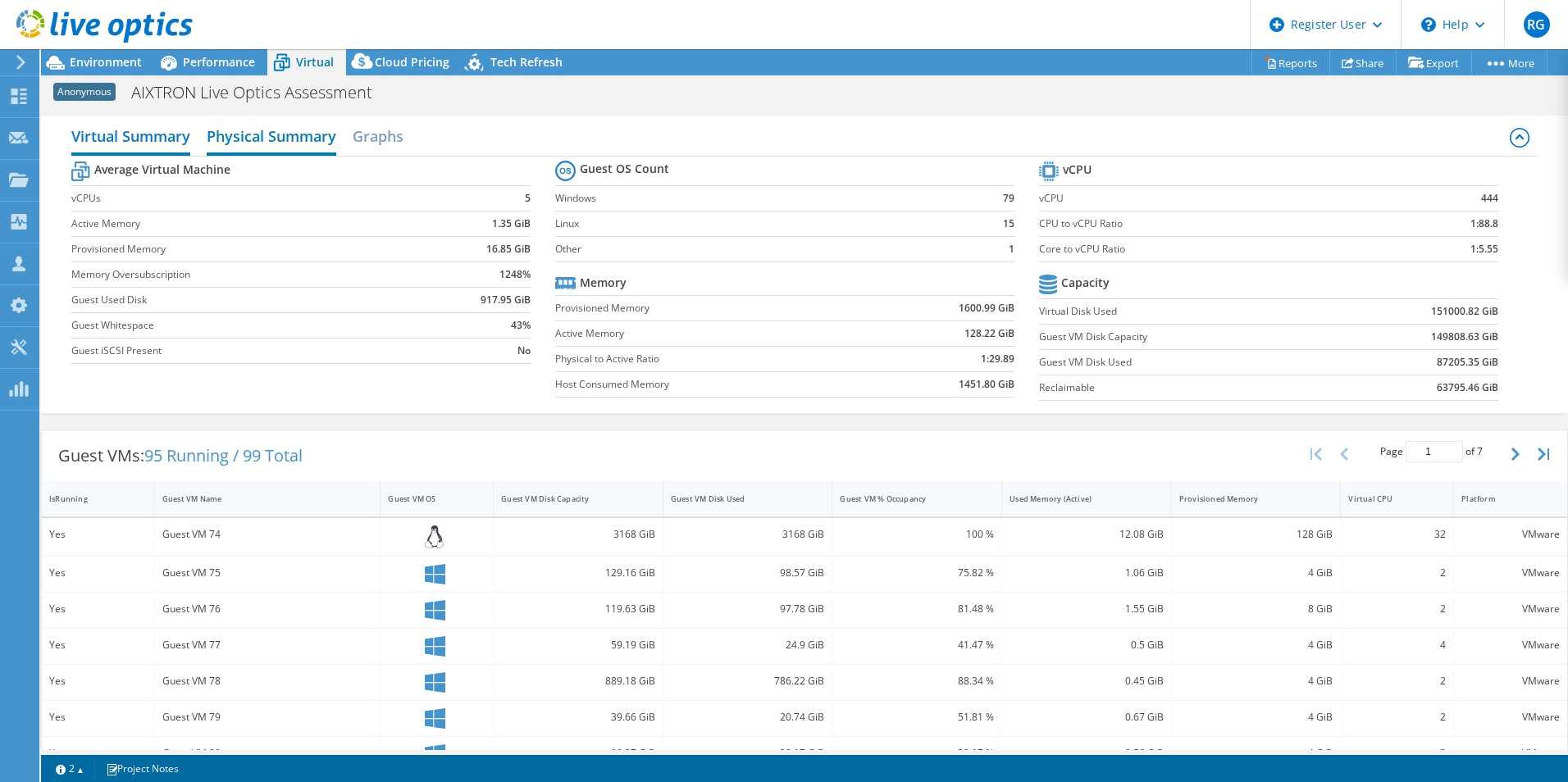
click at [302, 140] on h2 "Physical Summary" at bounding box center [271, 138] width 130 height 36
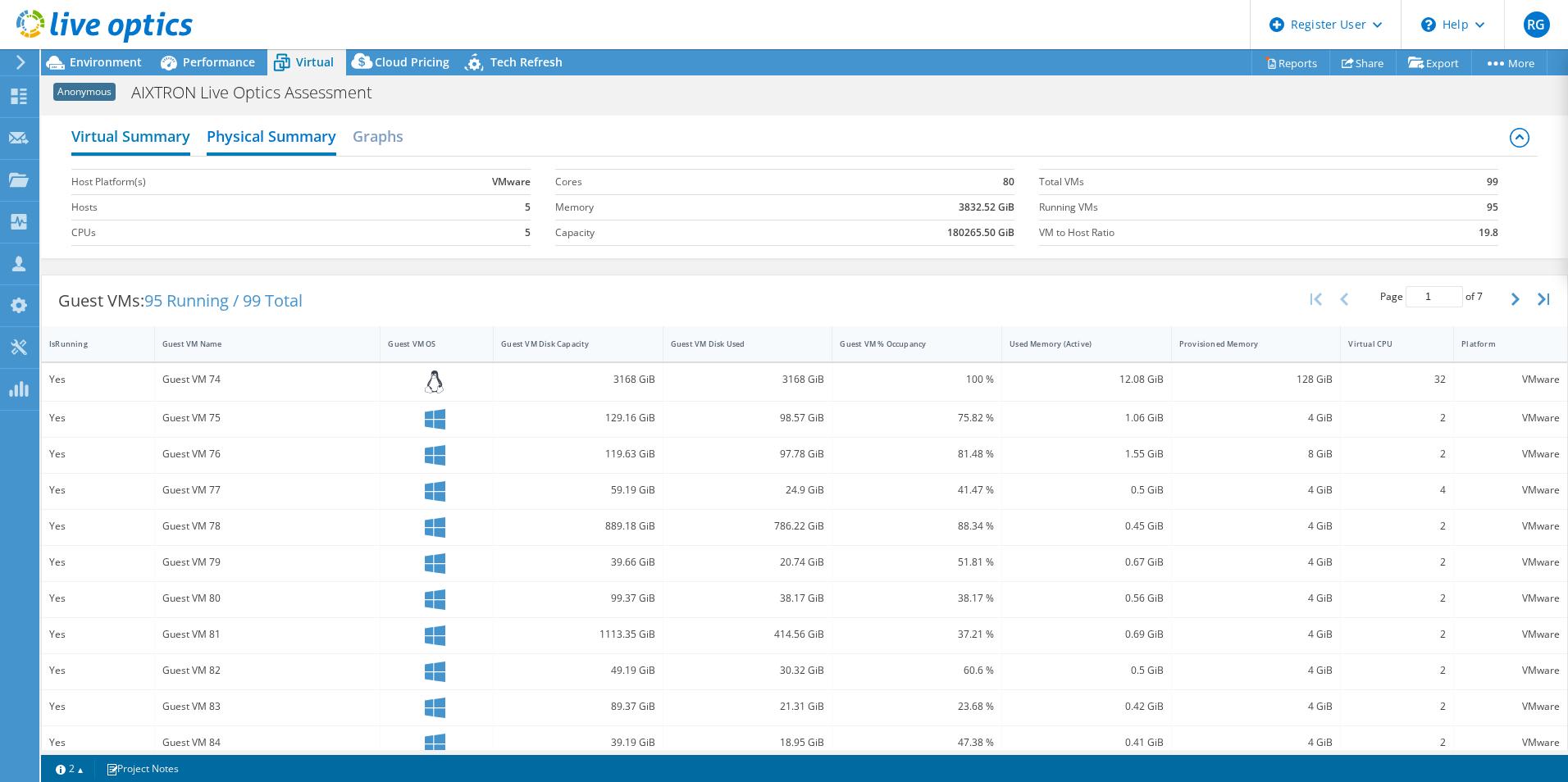
click at [119, 131] on h2 "Virtual Summary" at bounding box center [131, 138] width 119 height 36
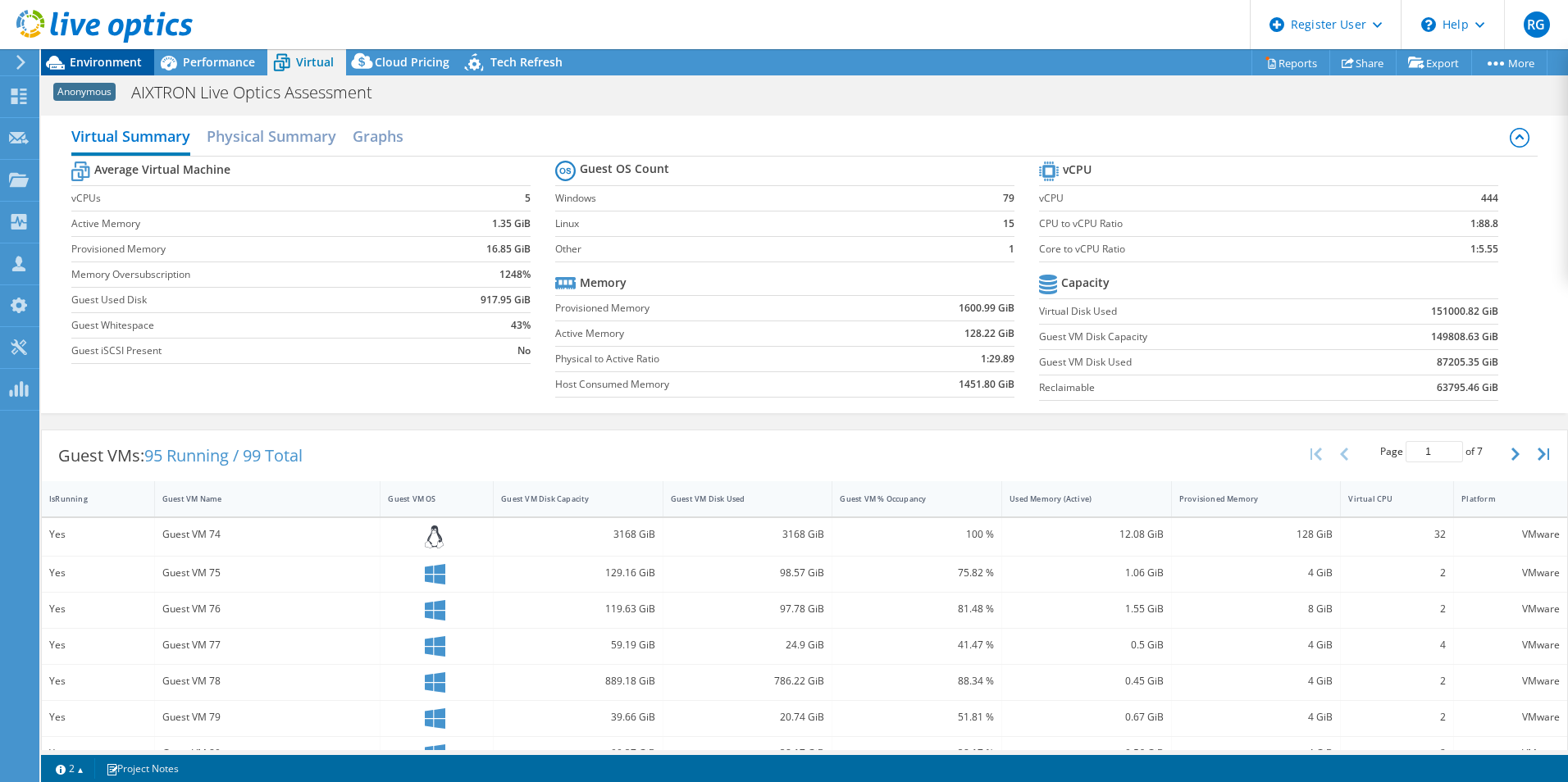
click at [86, 55] on span "Environment" at bounding box center [105, 62] width 72 height 15
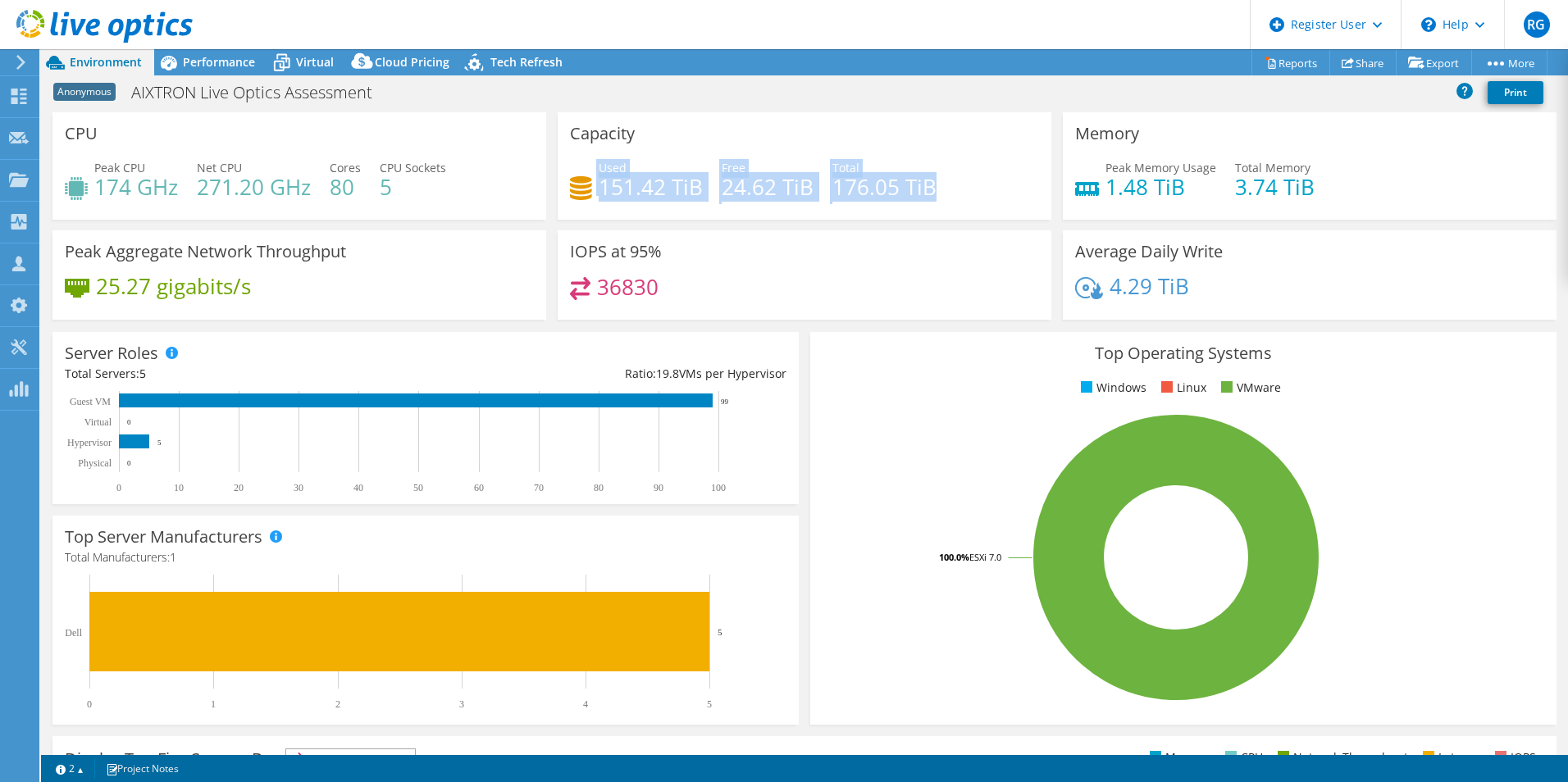
drag, startPoint x: 788, startPoint y: 191, endPoint x: 589, endPoint y: 164, distance: 200.8
click at [589, 164] on div "Used 151.42 TiB Free 24.62 TiB Total 176.05 TiB" at bounding box center [804, 186] width 469 height 54
drag, startPoint x: 589, startPoint y: 164, endPoint x: 792, endPoint y: 193, distance: 205.1
click at [792, 193] on h4 "24.62 TiB" at bounding box center [767, 187] width 92 height 18
drag, startPoint x: 972, startPoint y: 194, endPoint x: 577, endPoint y: 163, distance: 396.2
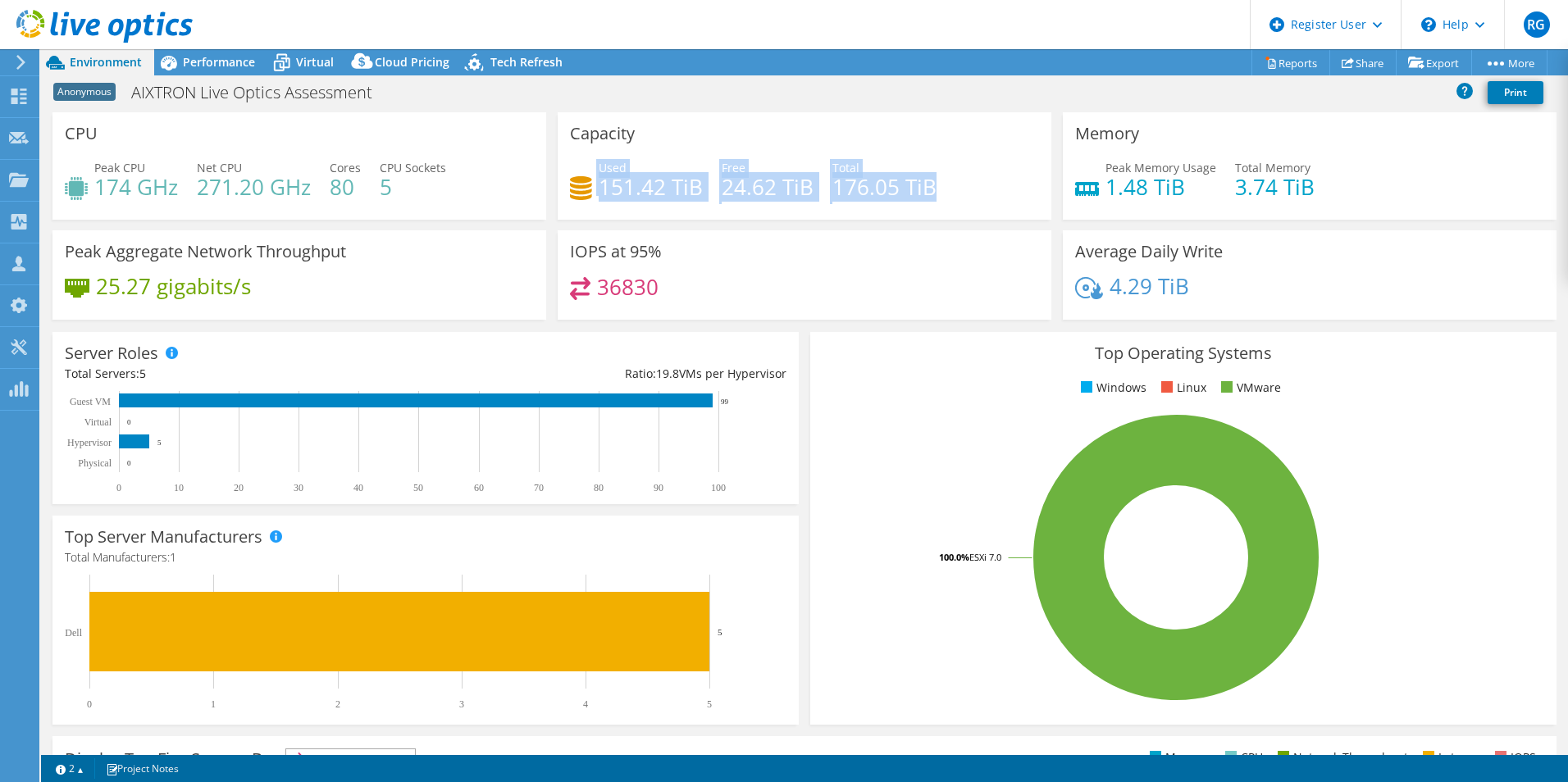
click at [577, 163] on div "Used 151.42 TiB Free 24.62 TiB Total 176.05 TiB" at bounding box center [804, 186] width 469 height 54
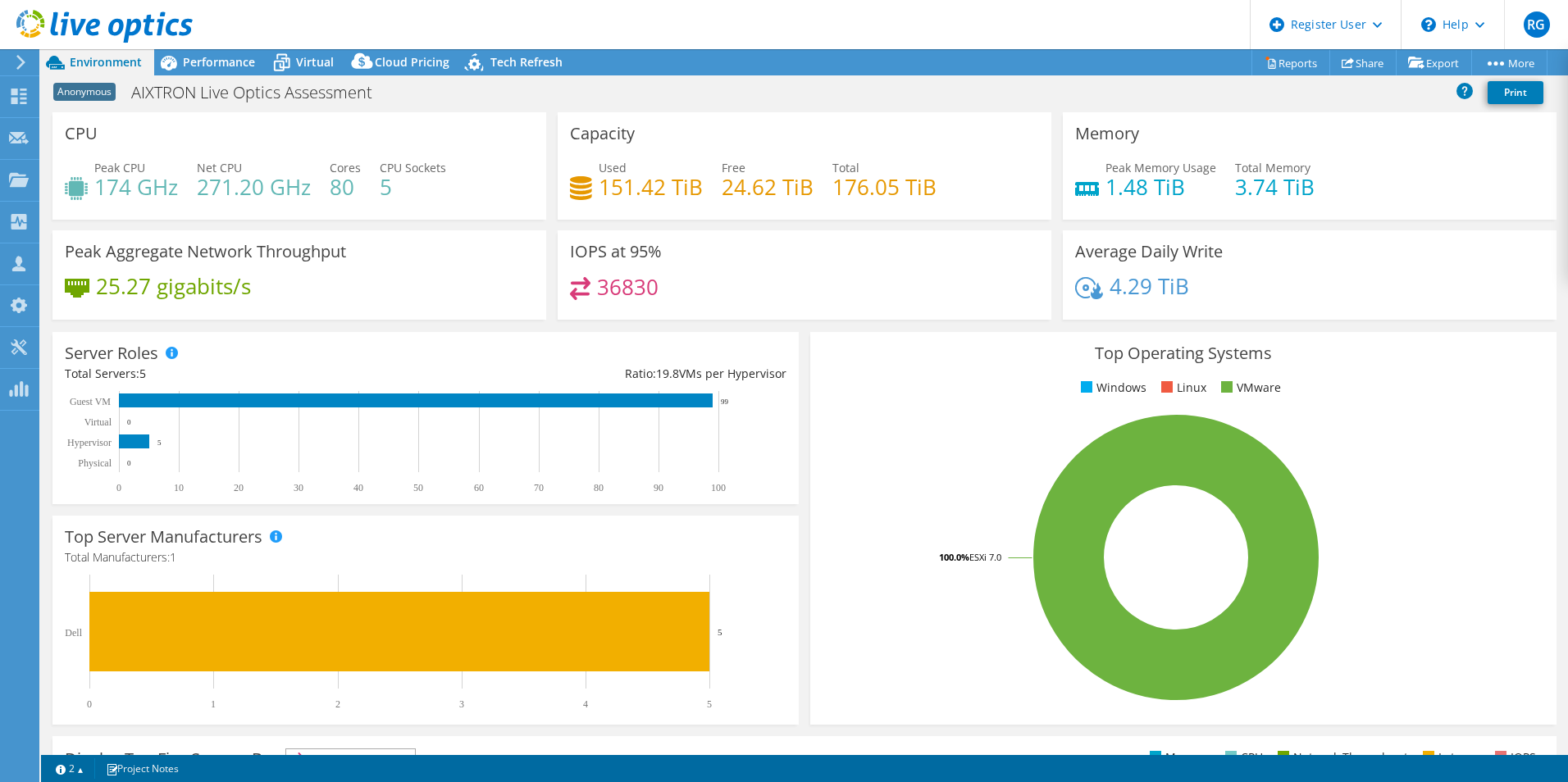
drag, startPoint x: 577, startPoint y: 163, endPoint x: 980, endPoint y: 219, distance: 406.9
click at [980, 219] on div "Capacity Used 151.42 TiB Free 24.62 TiB Total 176.05 TiB" at bounding box center [805, 166] width 493 height 107
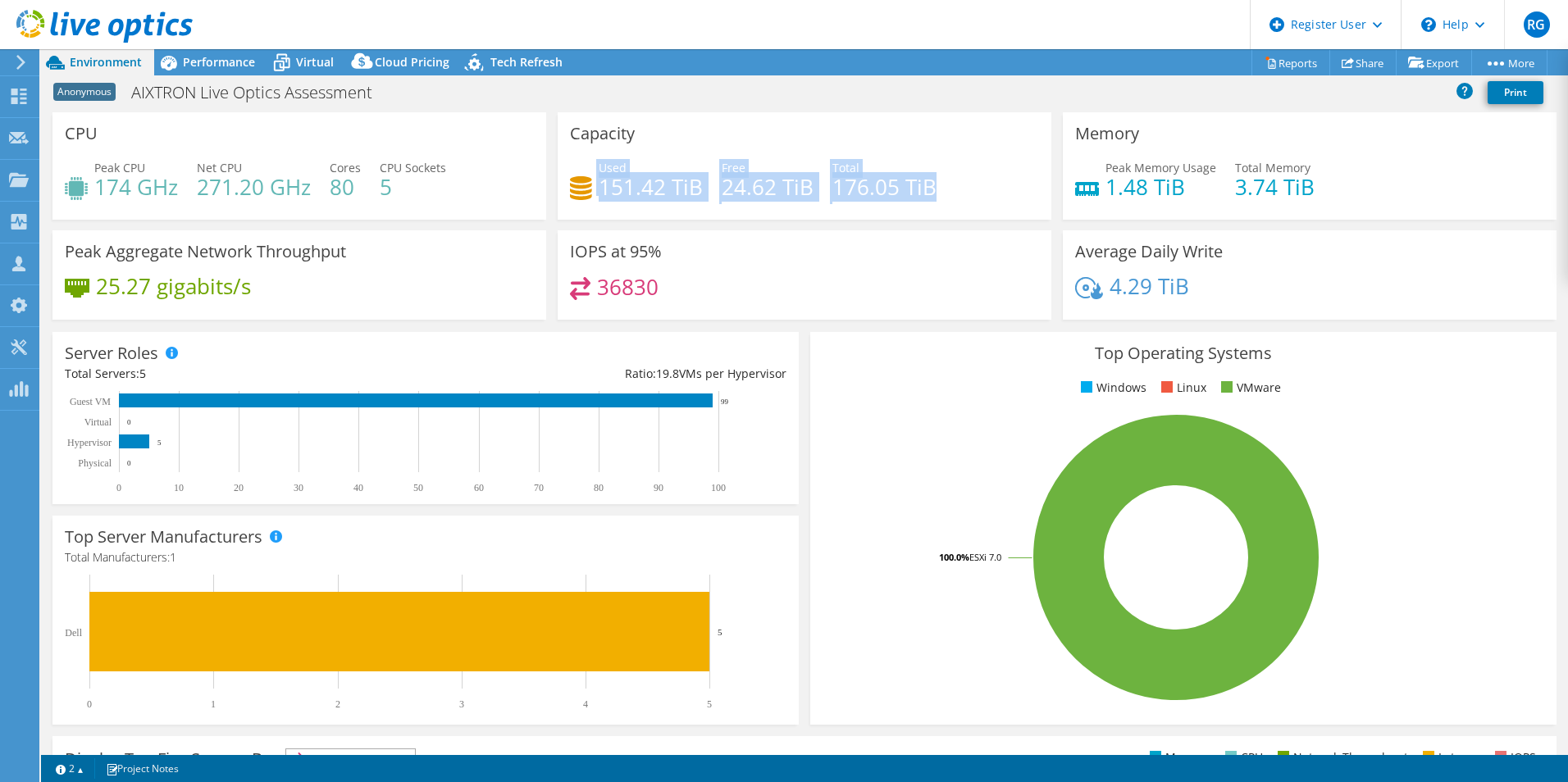
drag, startPoint x: 976, startPoint y: 182, endPoint x: 592, endPoint y: 164, distance: 384.4
click at [592, 164] on div "Used 151.42 TiB Free 24.62 TiB Total 176.05 TiB" at bounding box center [804, 186] width 469 height 54
click at [825, 192] on div "Used 151.42 TiB Free 24.62 TiB Total 176.05 TiB" at bounding box center [804, 186] width 469 height 54
drag, startPoint x: 872, startPoint y: 197, endPoint x: 594, endPoint y: 161, distance: 280.3
click at [594, 161] on div "Used 151.42 TiB Free 24.62 TiB Total 176.05 TiB" at bounding box center [804, 186] width 469 height 54
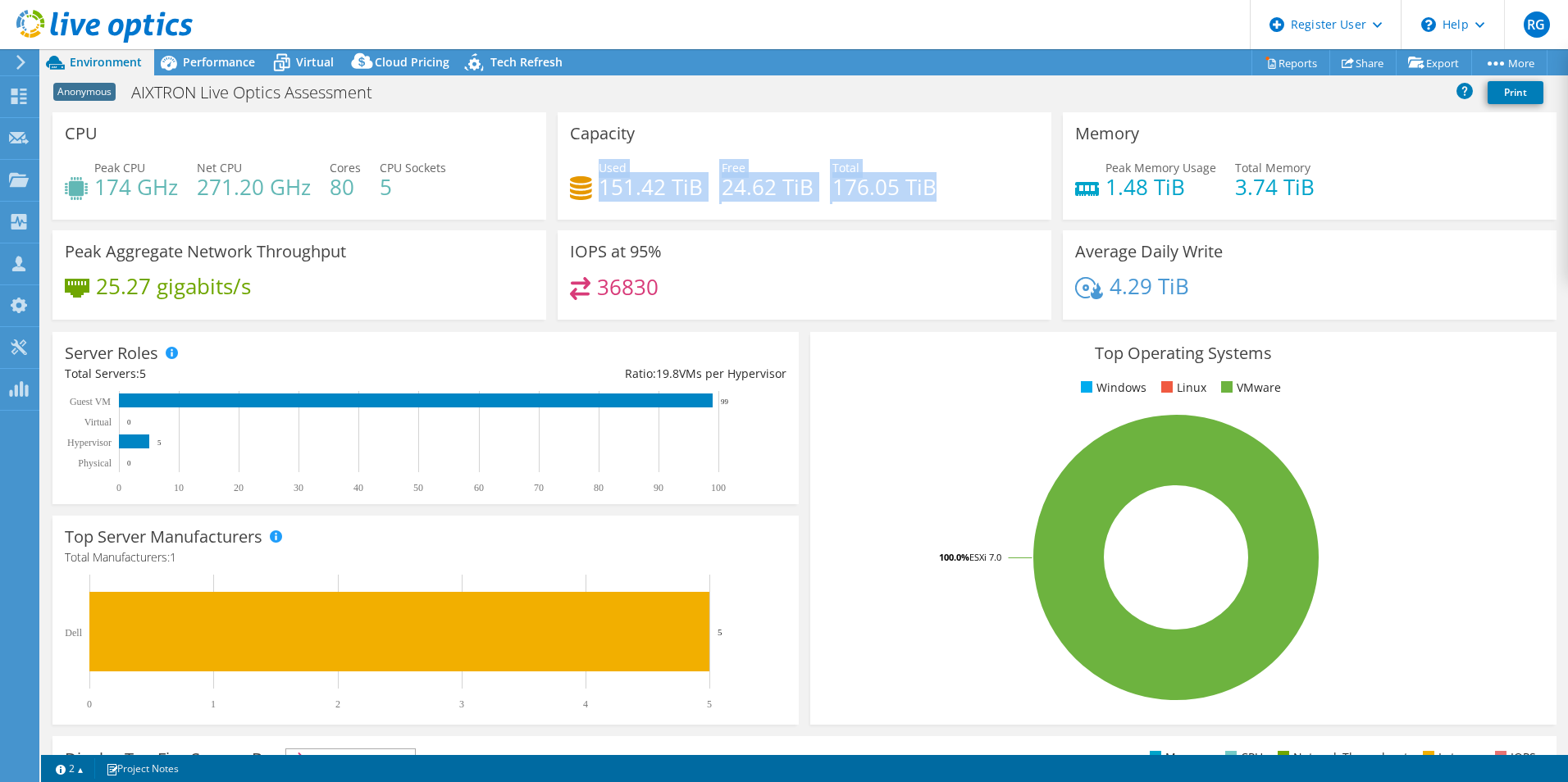
click at [203, 48] on header "RG Dell User [PERSON_NAME] [PERSON_NAME][EMAIL_ADDRESS][DOMAIN_NAME] Dell My Pr…" at bounding box center [784, 24] width 1568 height 49
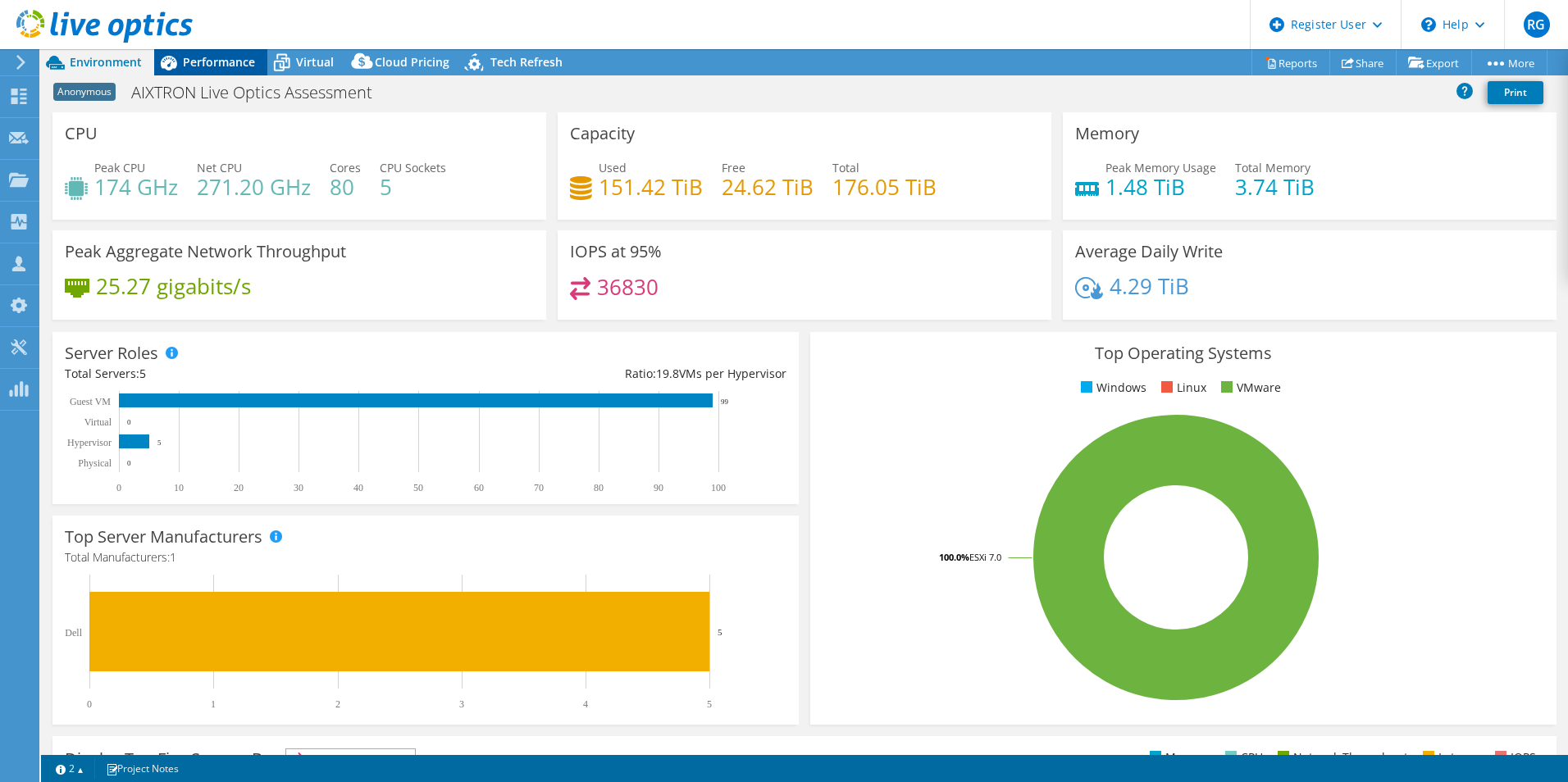
click at [203, 60] on span "Performance" at bounding box center [219, 62] width 72 height 15
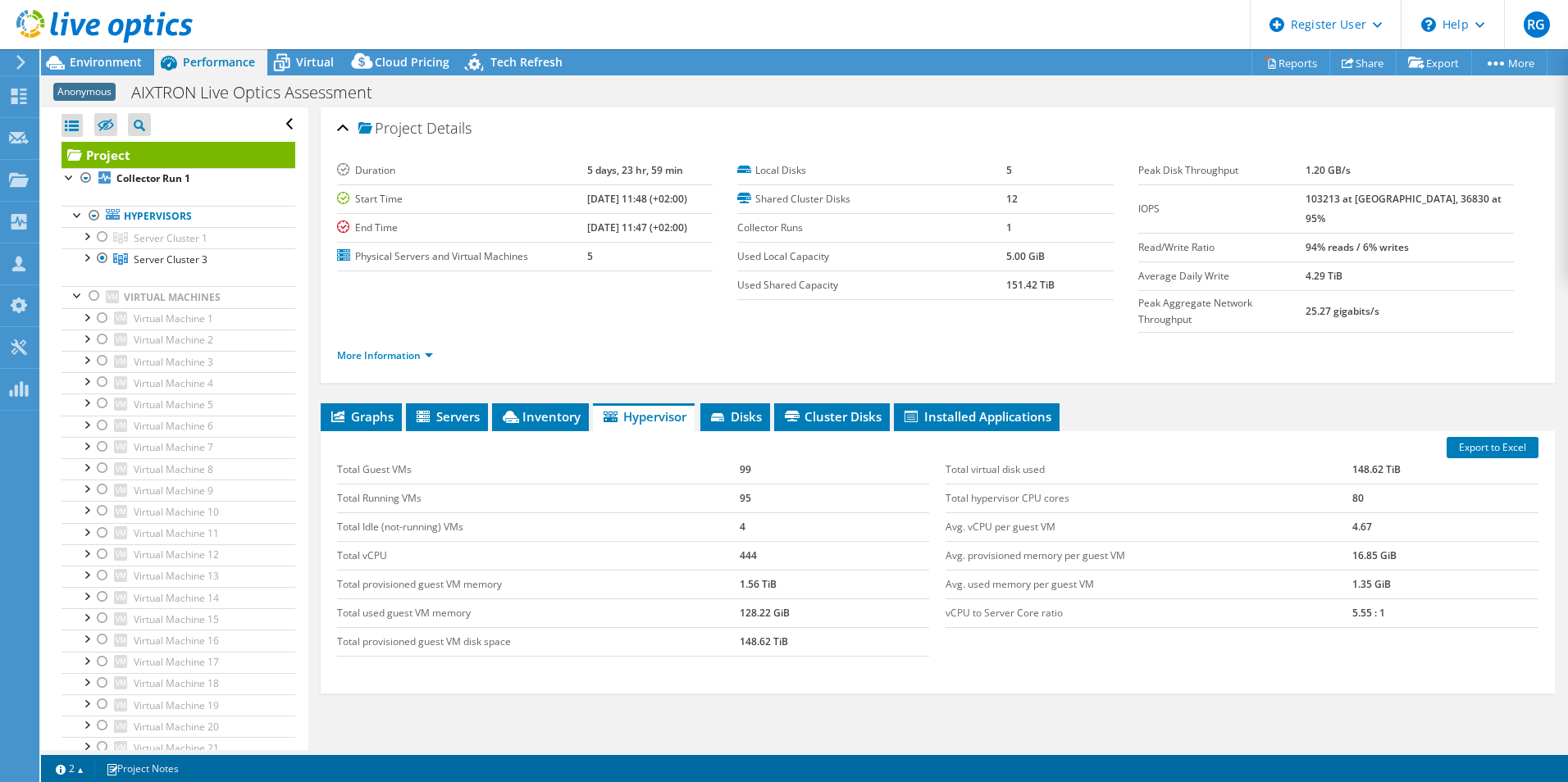
click at [333, 576] on div "Total Guest VMs 99 Total Running VMs 95 Total Idle (not-running) VMs 4 Total vC…" at bounding box center [633, 556] width 609 height 233
drag, startPoint x: 339, startPoint y: 552, endPoint x: 446, endPoint y: 550, distance: 107.0
click at [446, 569] on td "Total provisioned guest VM memory" at bounding box center [538, 584] width 402 height 29
drag, startPoint x: 446, startPoint y: 550, endPoint x: 566, endPoint y: 589, distance: 126.2
click at [566, 599] on td "Total used guest VM memory" at bounding box center [538, 613] width 402 height 29
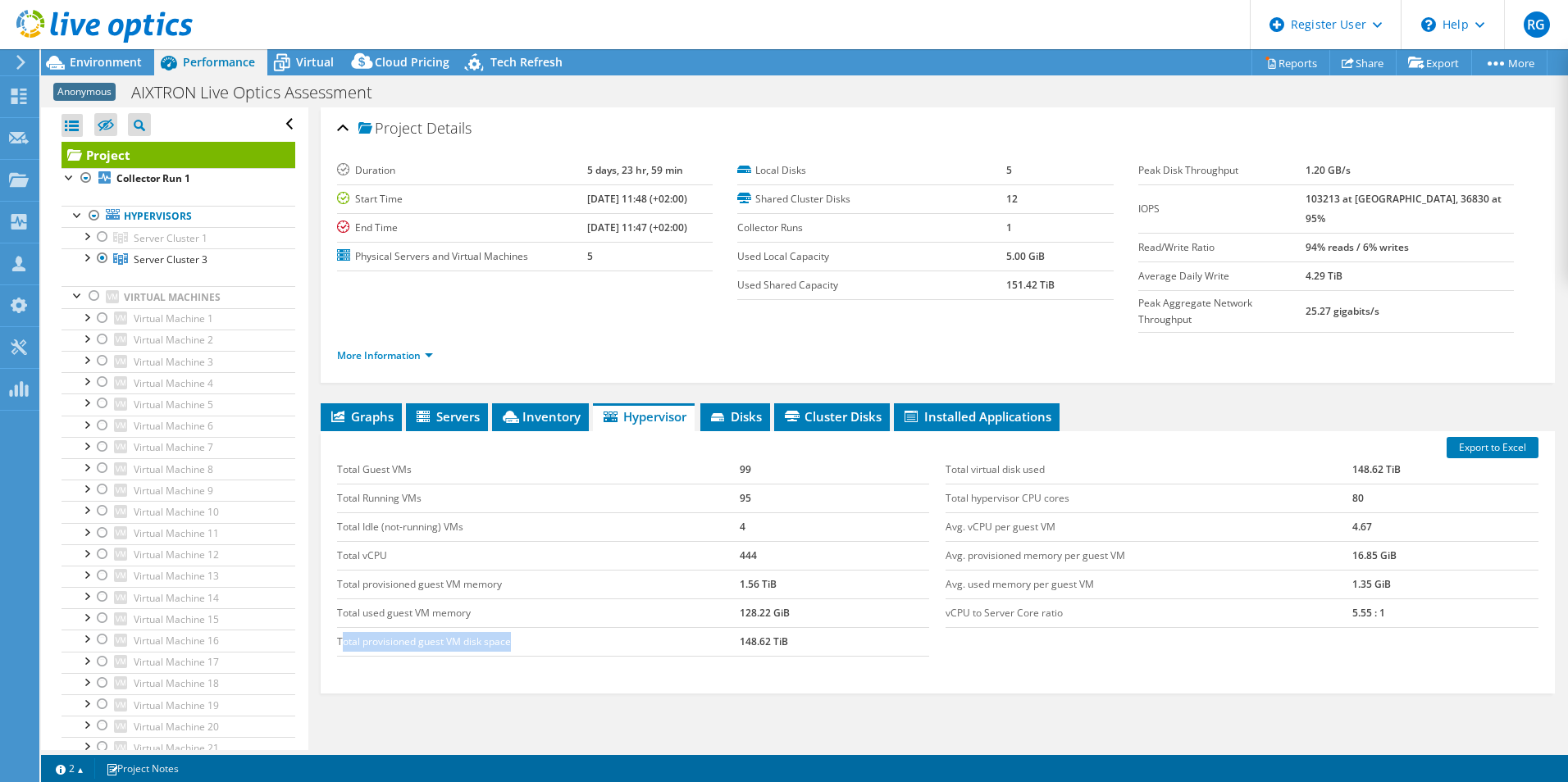
drag, startPoint x: 341, startPoint y: 609, endPoint x: 538, endPoint y: 613, distance: 197.0
click at [538, 627] on td "Total provisioned guest VM disk space" at bounding box center [538, 642] width 402 height 29
drag, startPoint x: 812, startPoint y: 611, endPoint x: 738, endPoint y: 618, distance: 74.3
click at [739, 627] on td "148.62 TiB" at bounding box center [834, 642] width 190 height 29
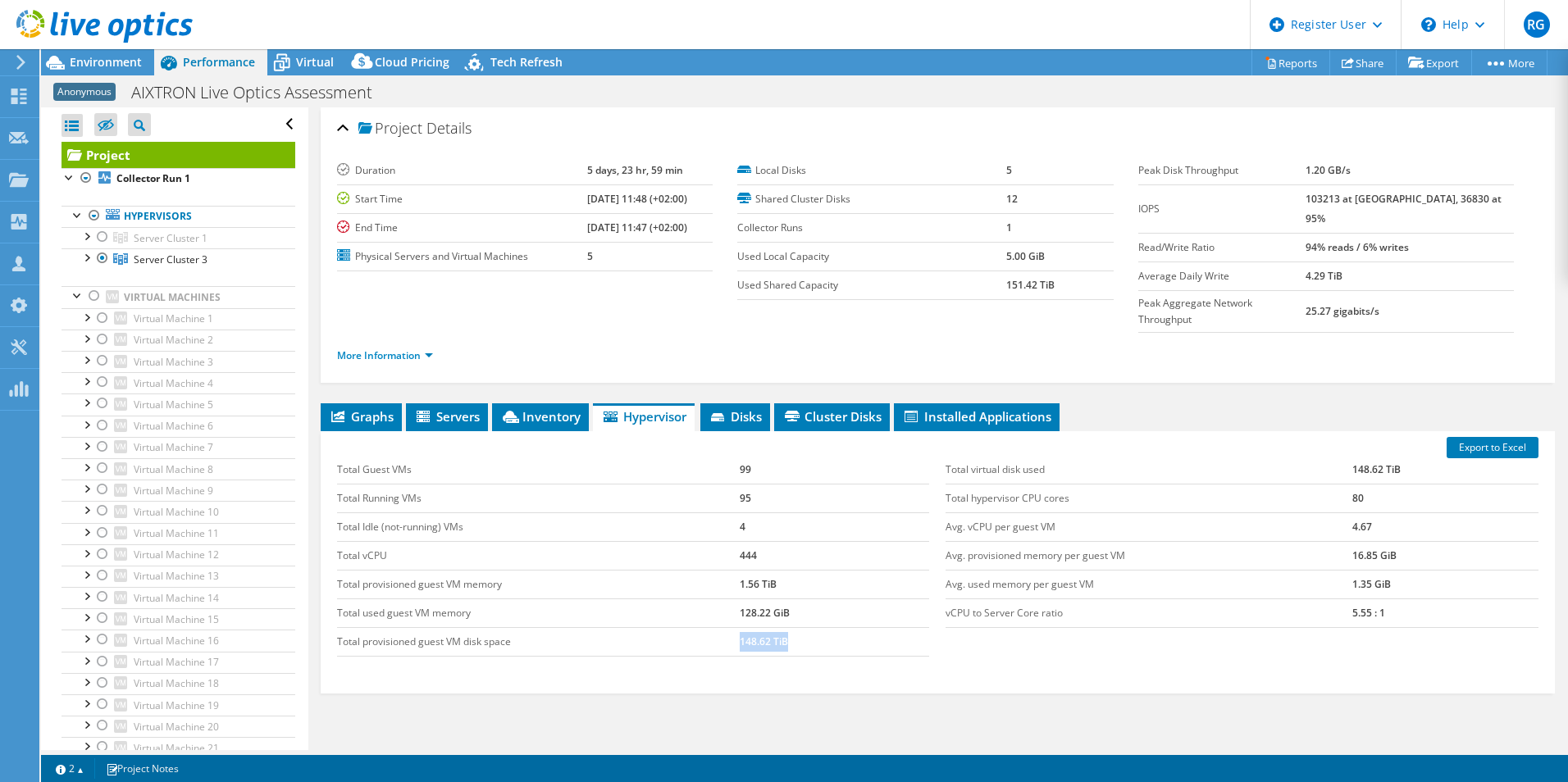
drag, startPoint x: 738, startPoint y: 618, endPoint x: 878, endPoint y: 618, distance: 140.0
click at [878, 627] on td "148.62 TiB" at bounding box center [834, 642] width 190 height 29
click at [282, 62] on icon at bounding box center [282, 63] width 16 height 13
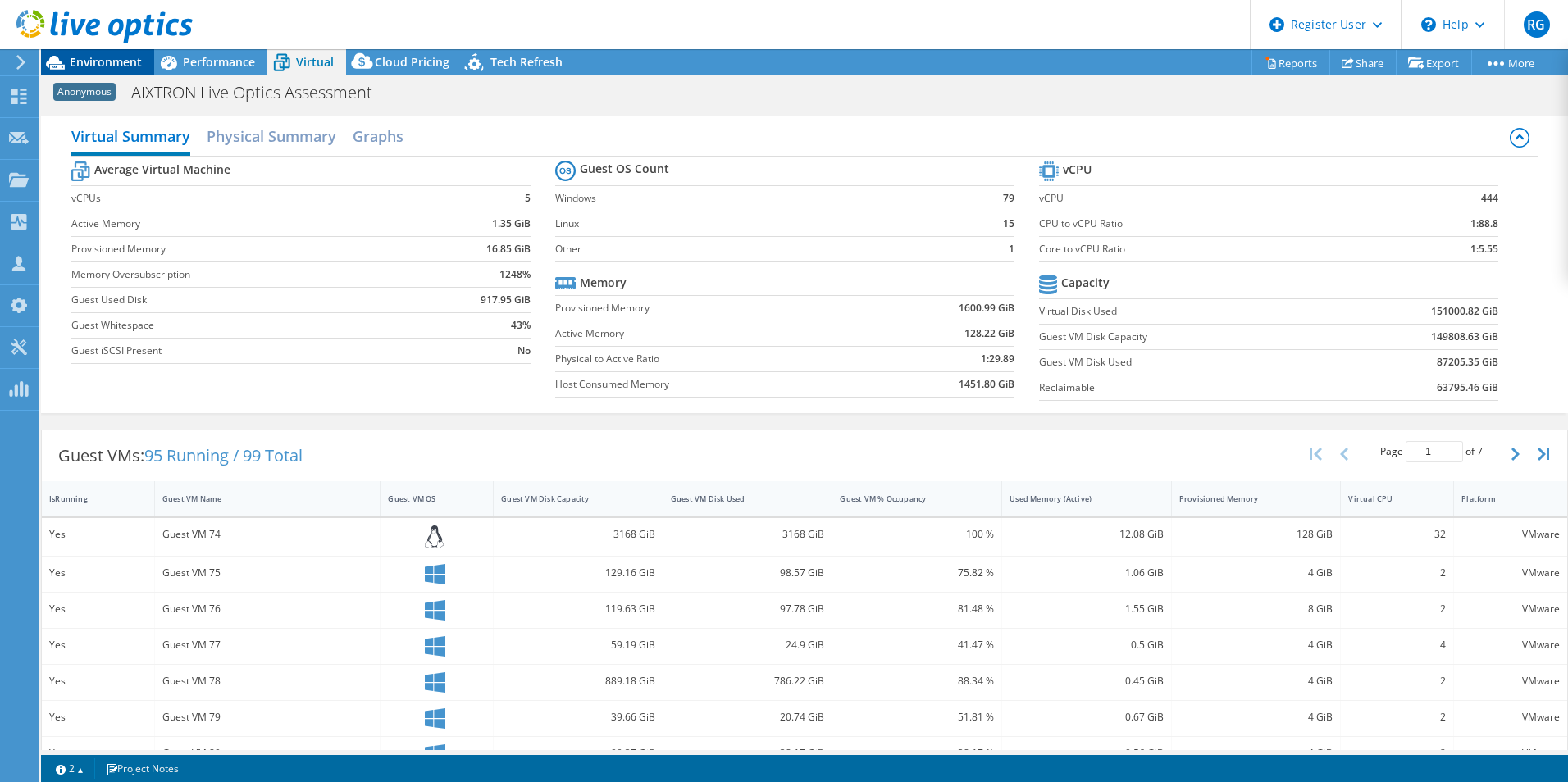
click at [98, 68] on span "Environment" at bounding box center [105, 62] width 72 height 15
